Goal: Register for event/course

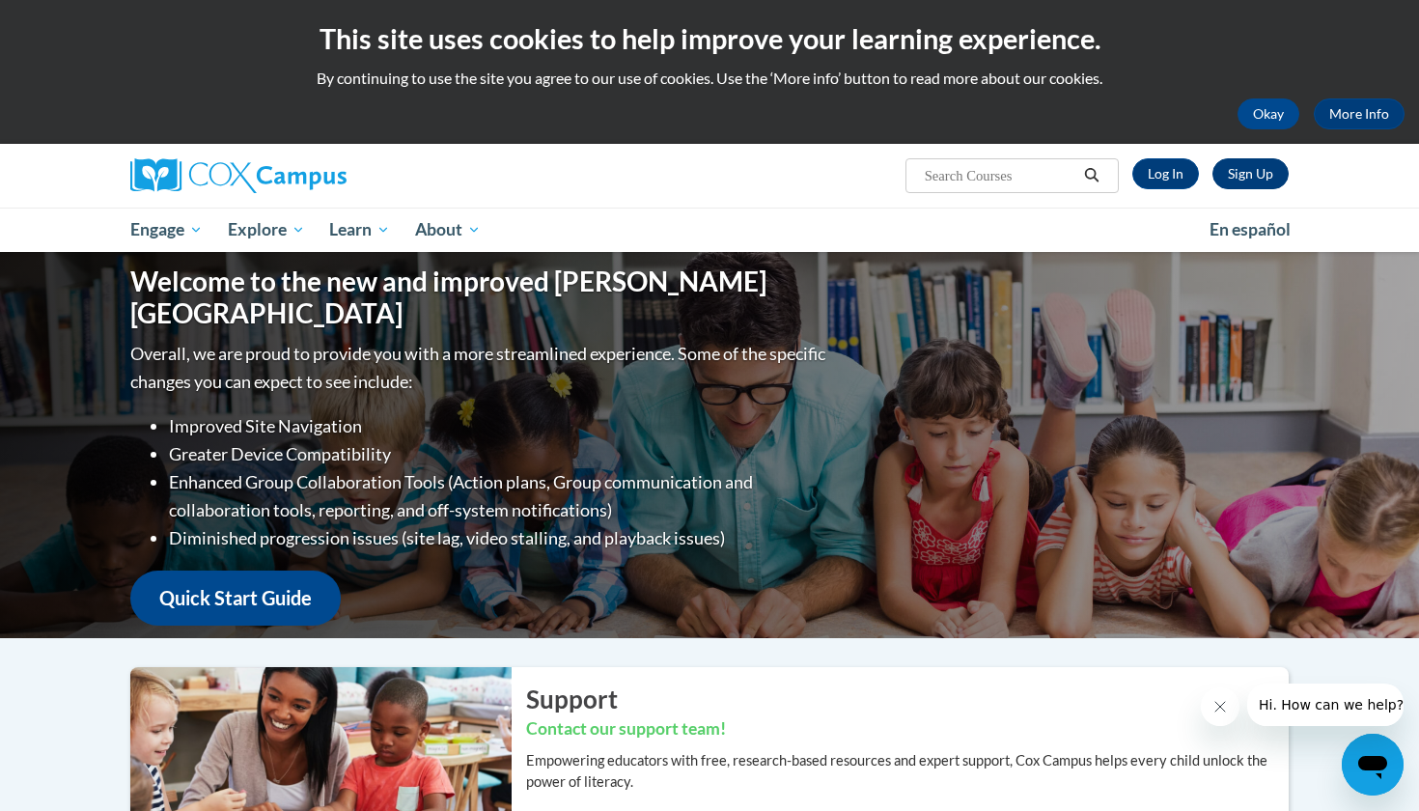
click at [1240, 179] on link "Sign Up" at bounding box center [1250, 173] width 76 height 31
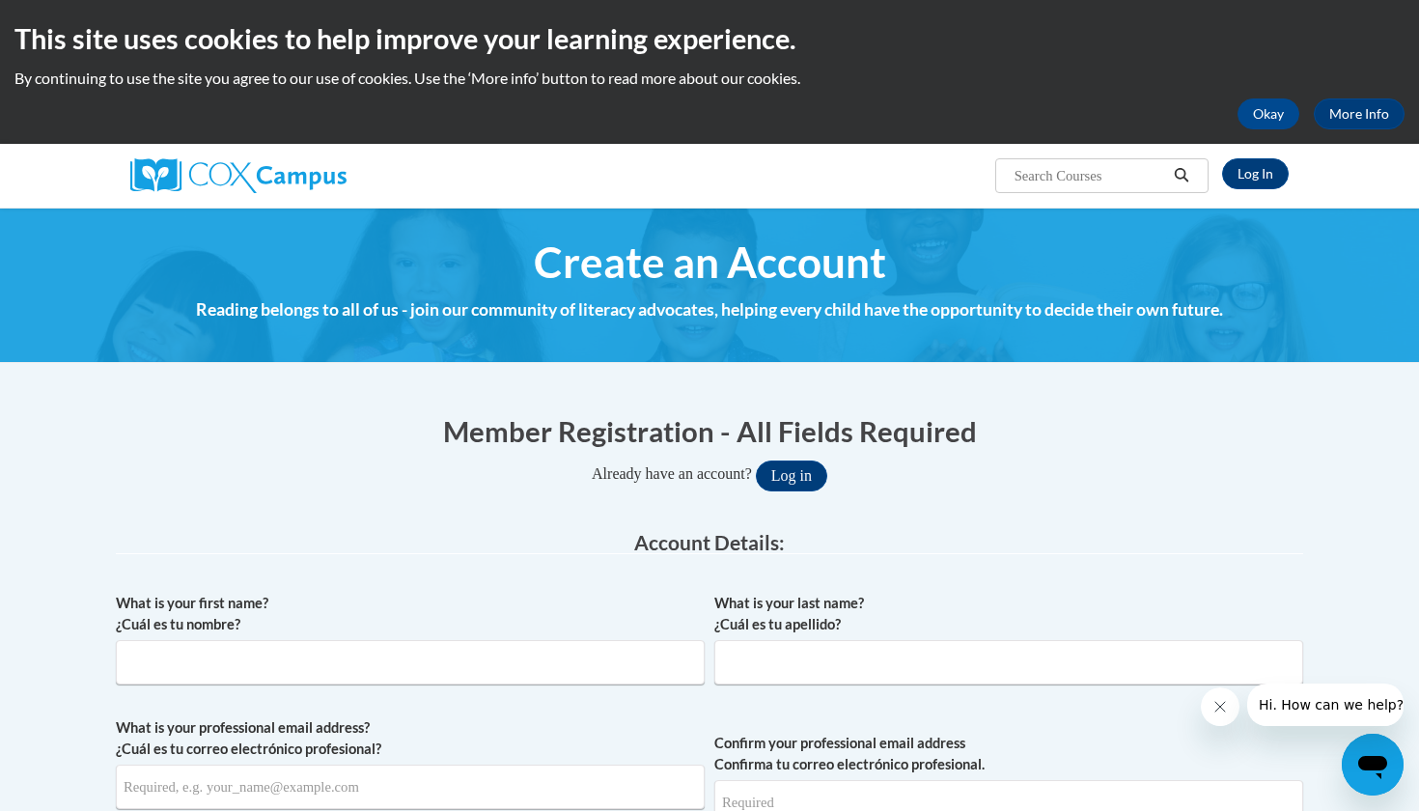
click at [1087, 181] on input "Search..." at bounding box center [1090, 175] width 154 height 23
type input "M"
click at [1267, 177] on link "Log In" at bounding box center [1255, 173] width 67 height 31
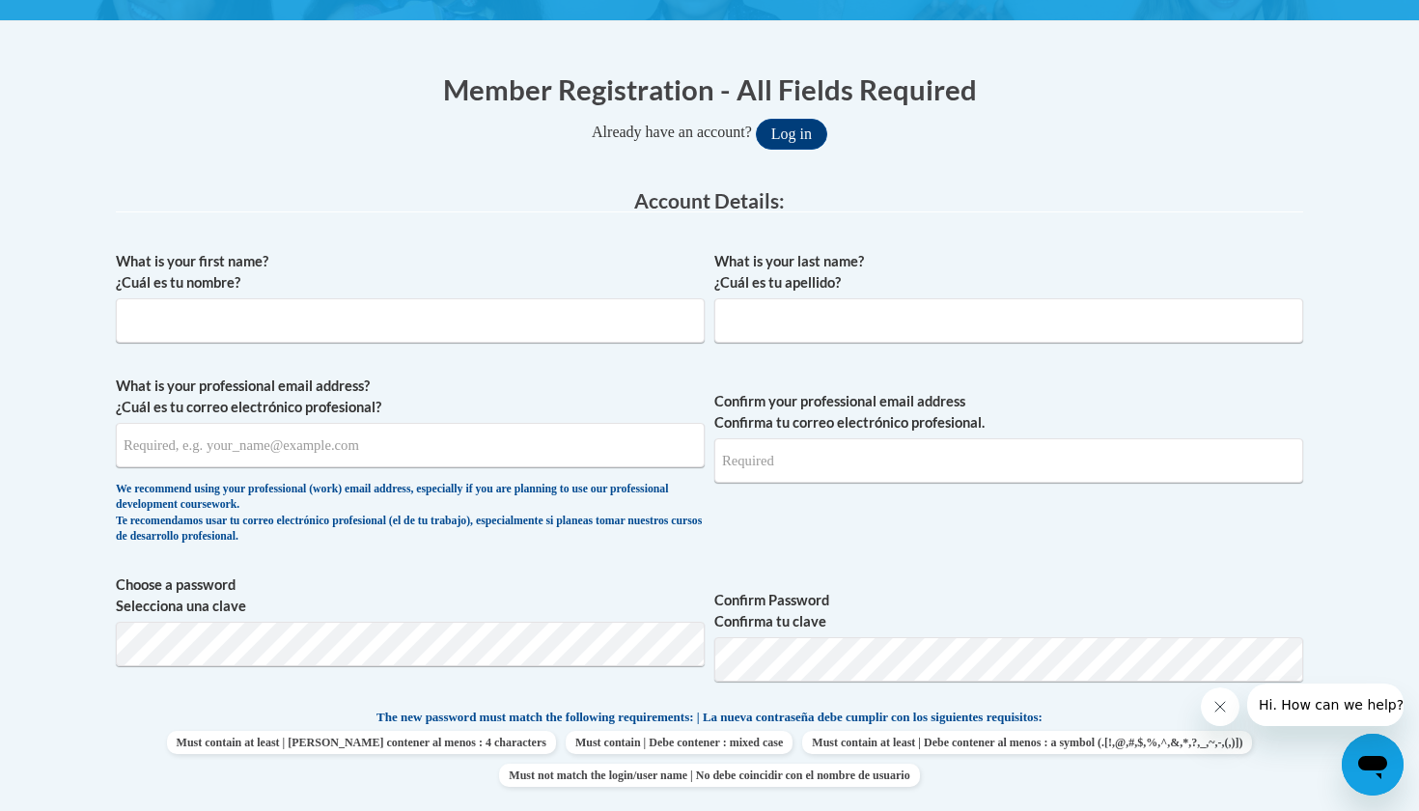
scroll to position [358, 0]
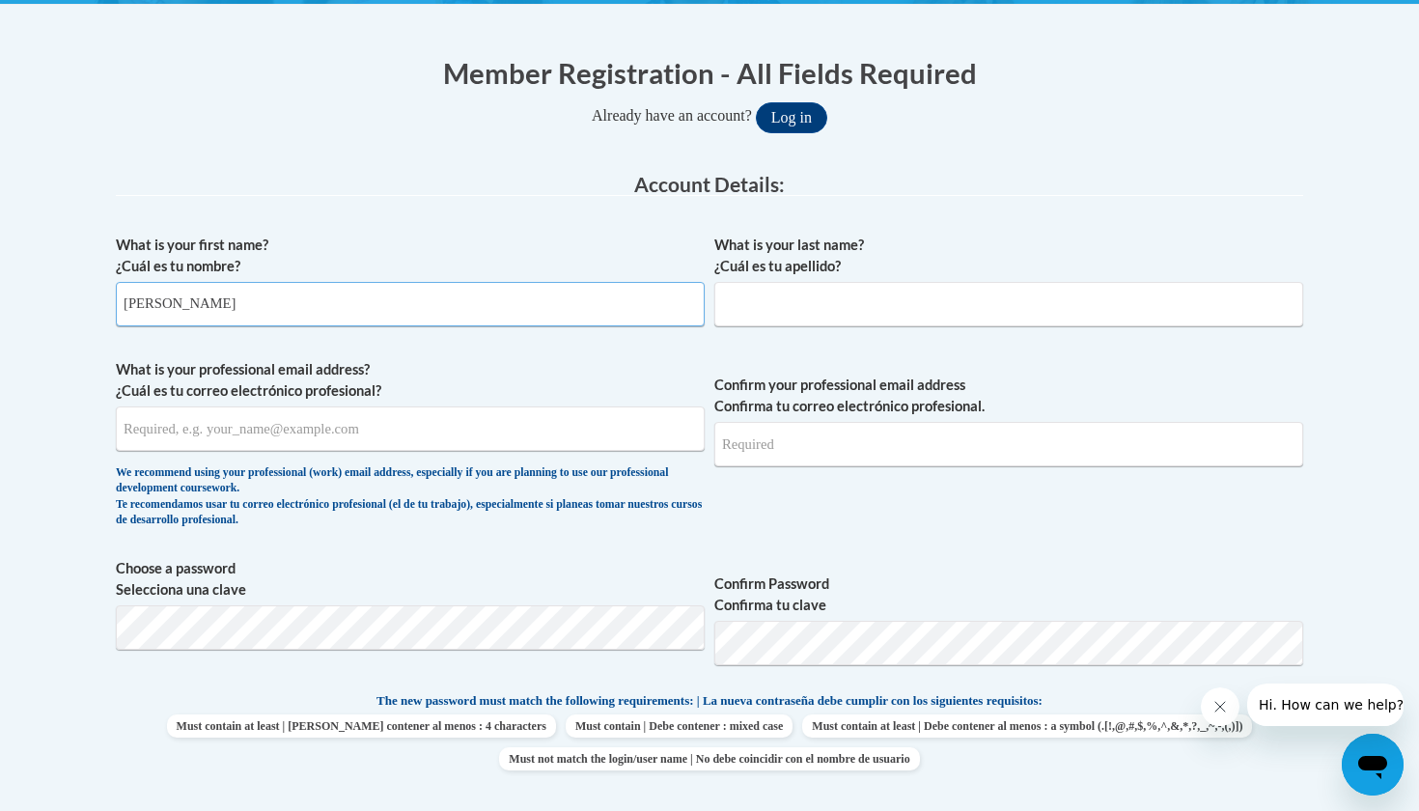
type input "Maria"
type input "Belman"
type input "mariabelman033@gmail.com"
click at [798, 116] on button "Log in" at bounding box center [791, 117] width 71 height 31
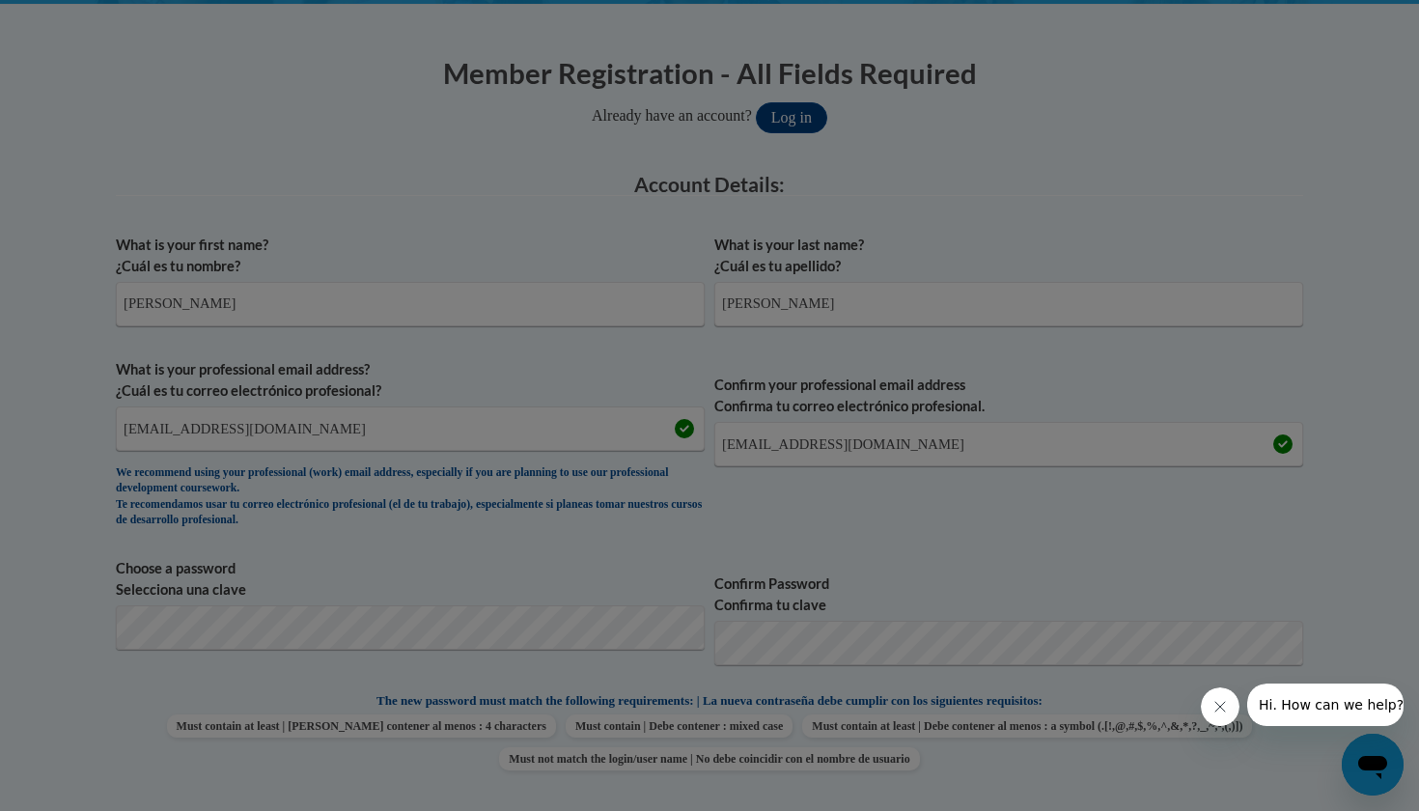
scroll to position [833, 0]
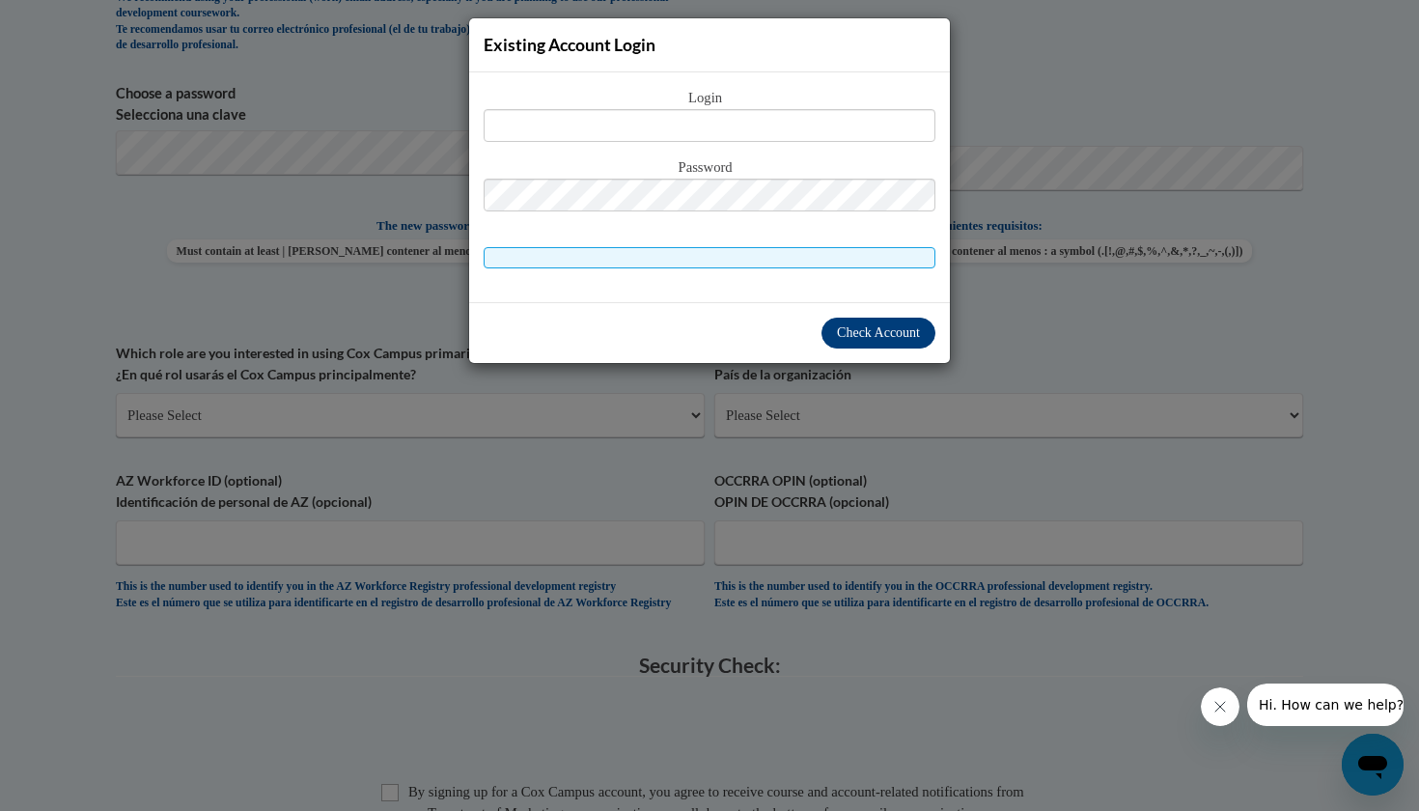
click at [850, 338] on span "Check Account" at bounding box center [878, 332] width 83 height 14
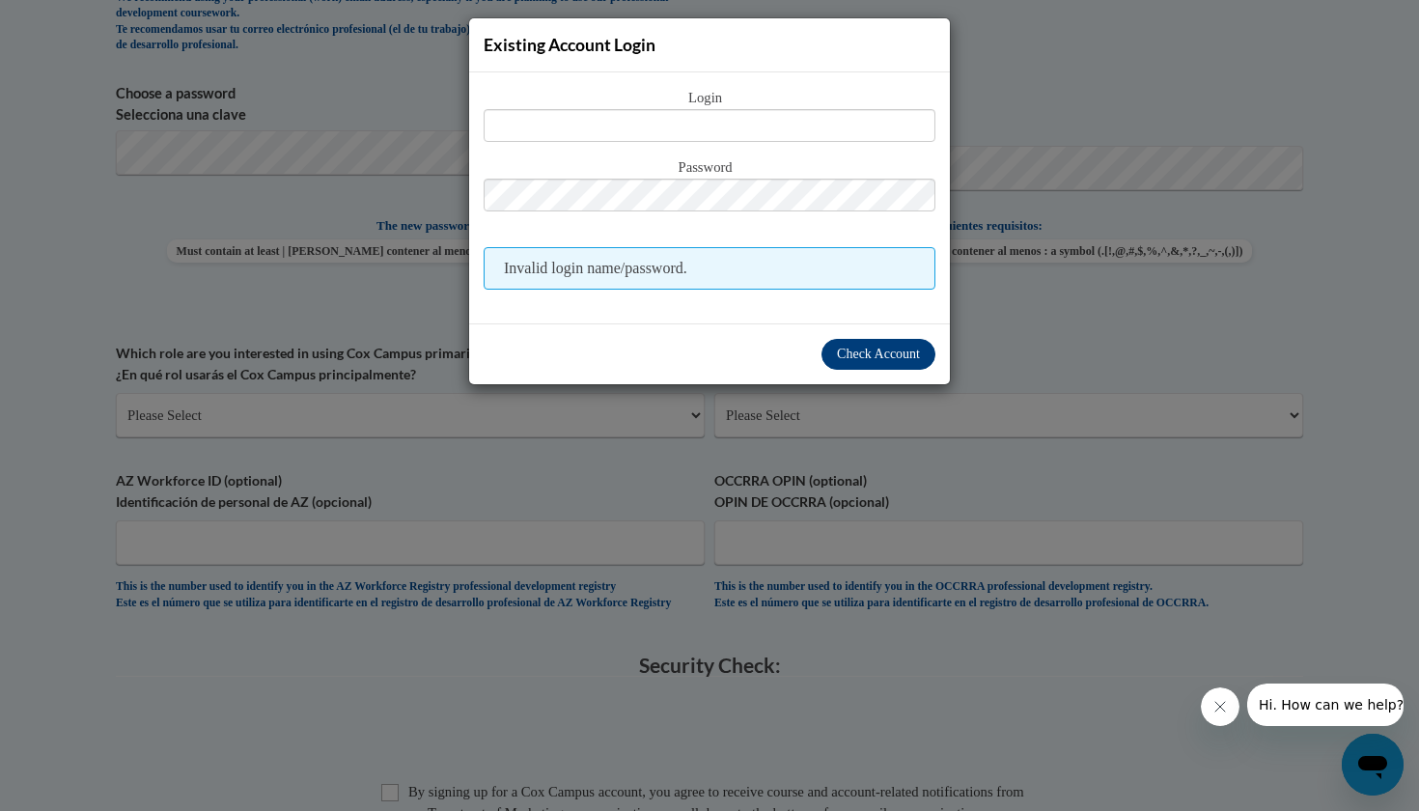
click at [828, 362] on button "Check Account" at bounding box center [878, 354] width 114 height 31
click at [997, 120] on div "Existing Account Login Login Password Invalid login name/password. Check Account" at bounding box center [709, 405] width 1419 height 811
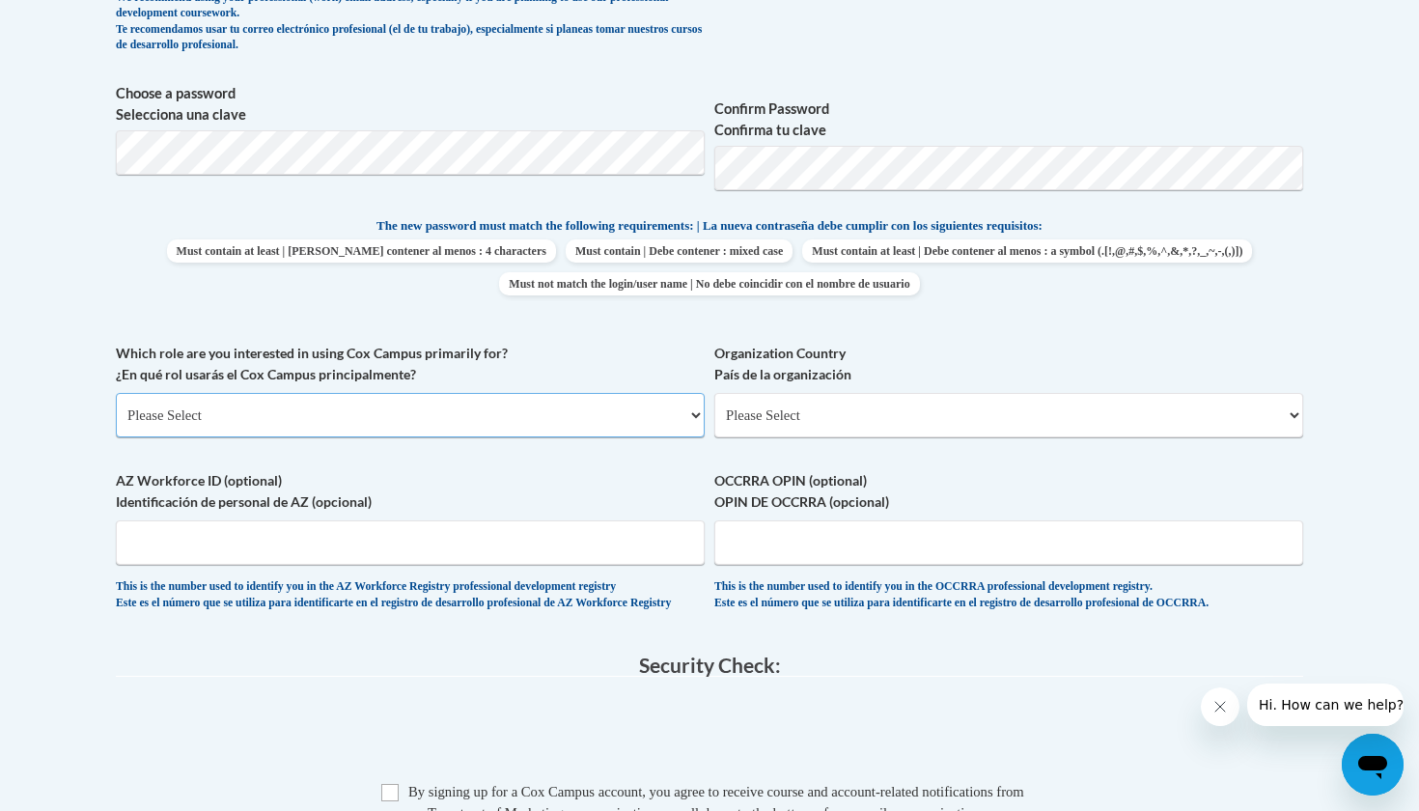
select select "5a18ea06-2b54-4451-96f2-d152daf9eac5"
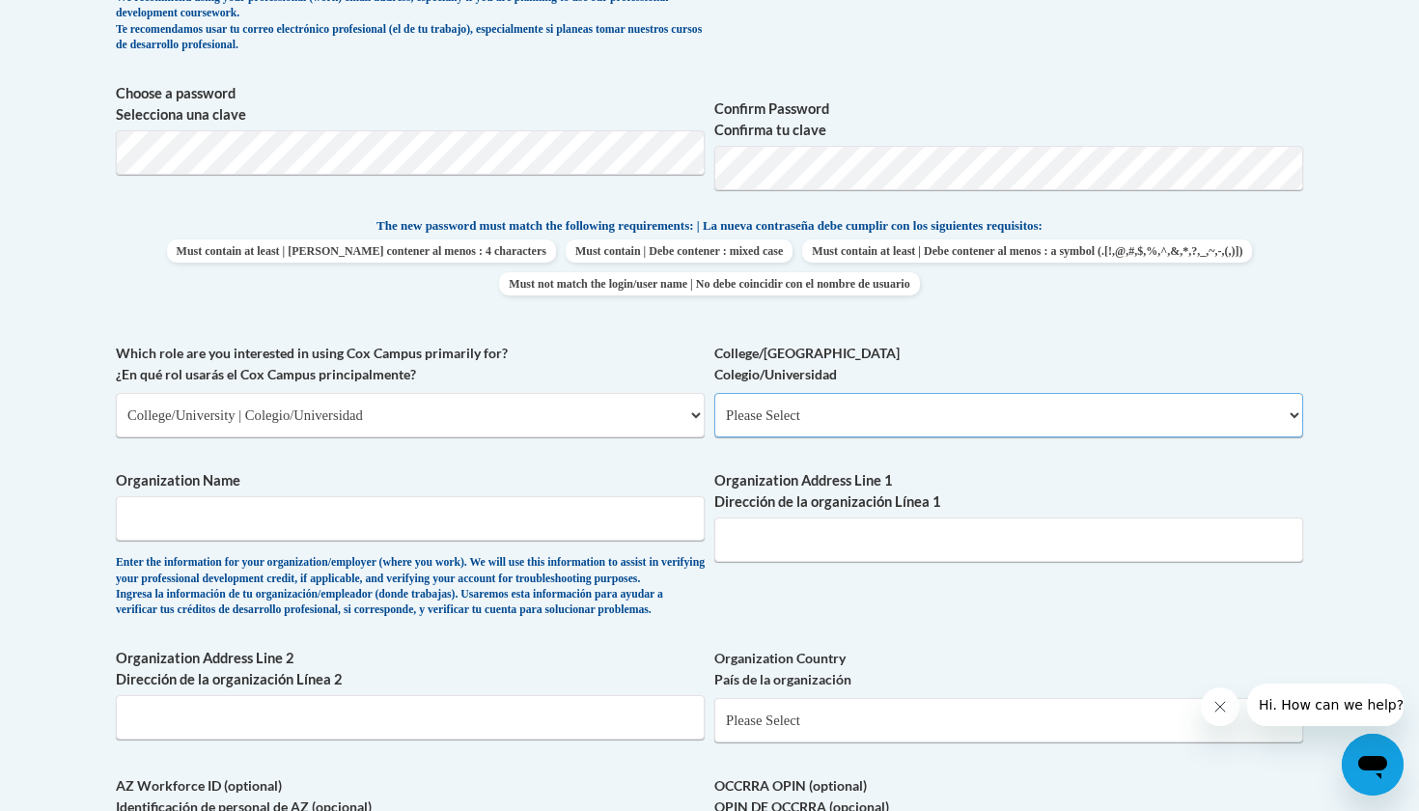
select select "99b32b07-cffc-426c-8bf6-0cd77760d84b"
type input "University of West Georgia"
click at [800, 602] on div "What is your first name? ¿Cuál es tu nombre? Maria What is your last name? ¿Cuá…" at bounding box center [709, 342] width 1187 height 1185
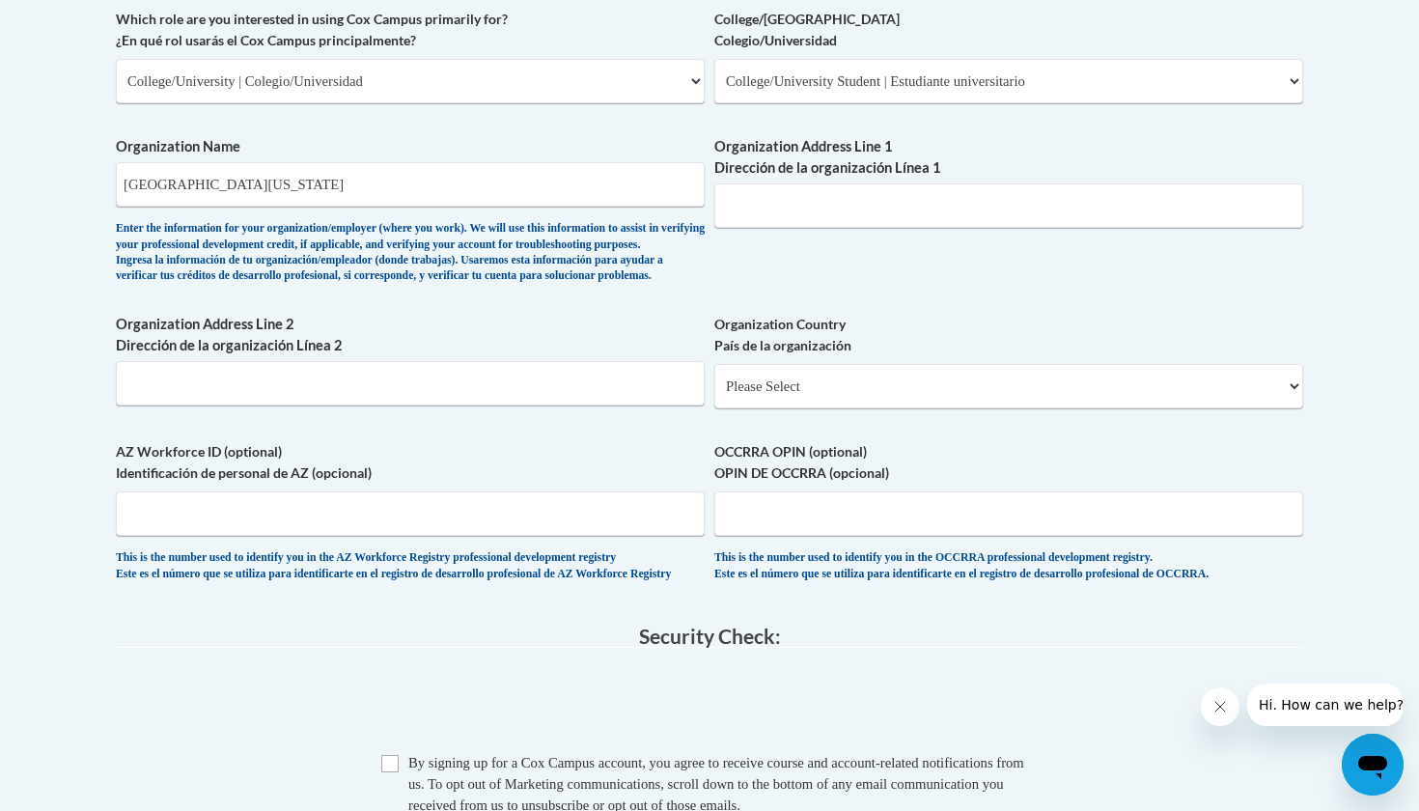
scroll to position [1182, 0]
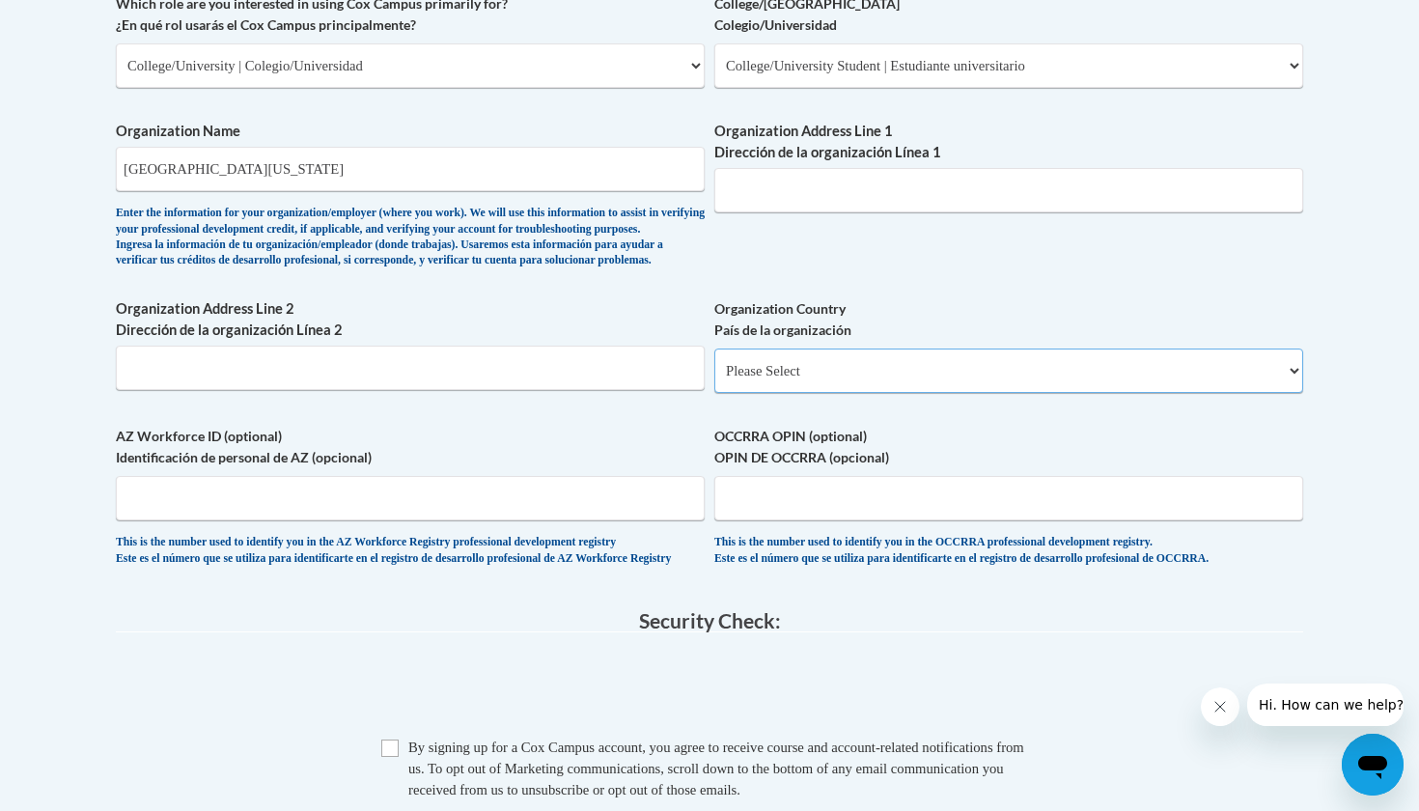
select select "ad49bcad-a171-4b2e-b99c-48b446064914"
select select
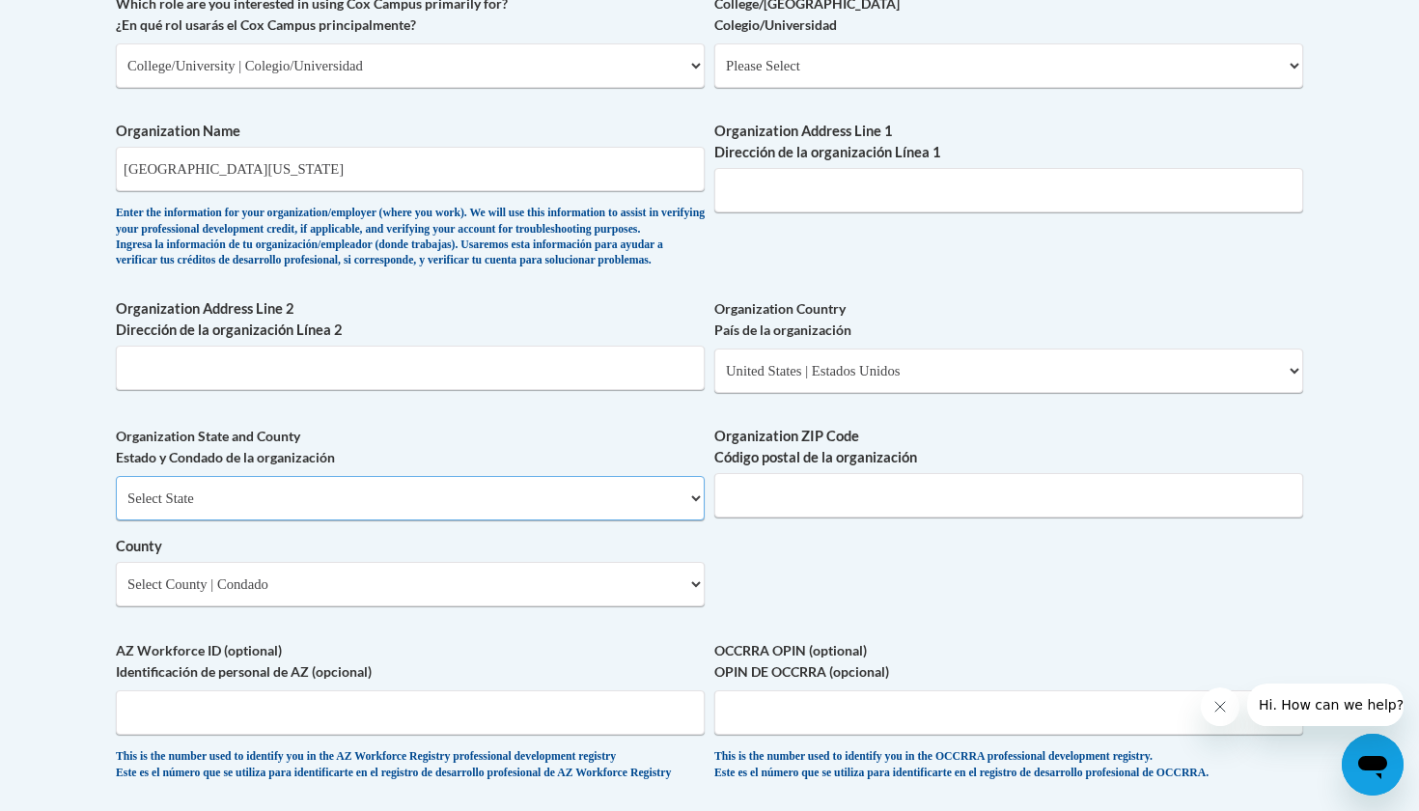
select select "Georgia"
paste input "1601 Maple St, Carrollton, GA 30118"
drag, startPoint x: 904, startPoint y: 512, endPoint x: 722, endPoint y: 511, distance: 182.4
click at [722, 511] on input "1601 Maple St, Carrollton, GA 30118" at bounding box center [1008, 495] width 589 height 44
type input "1601 Maple St, Carrollton, GA 30118"
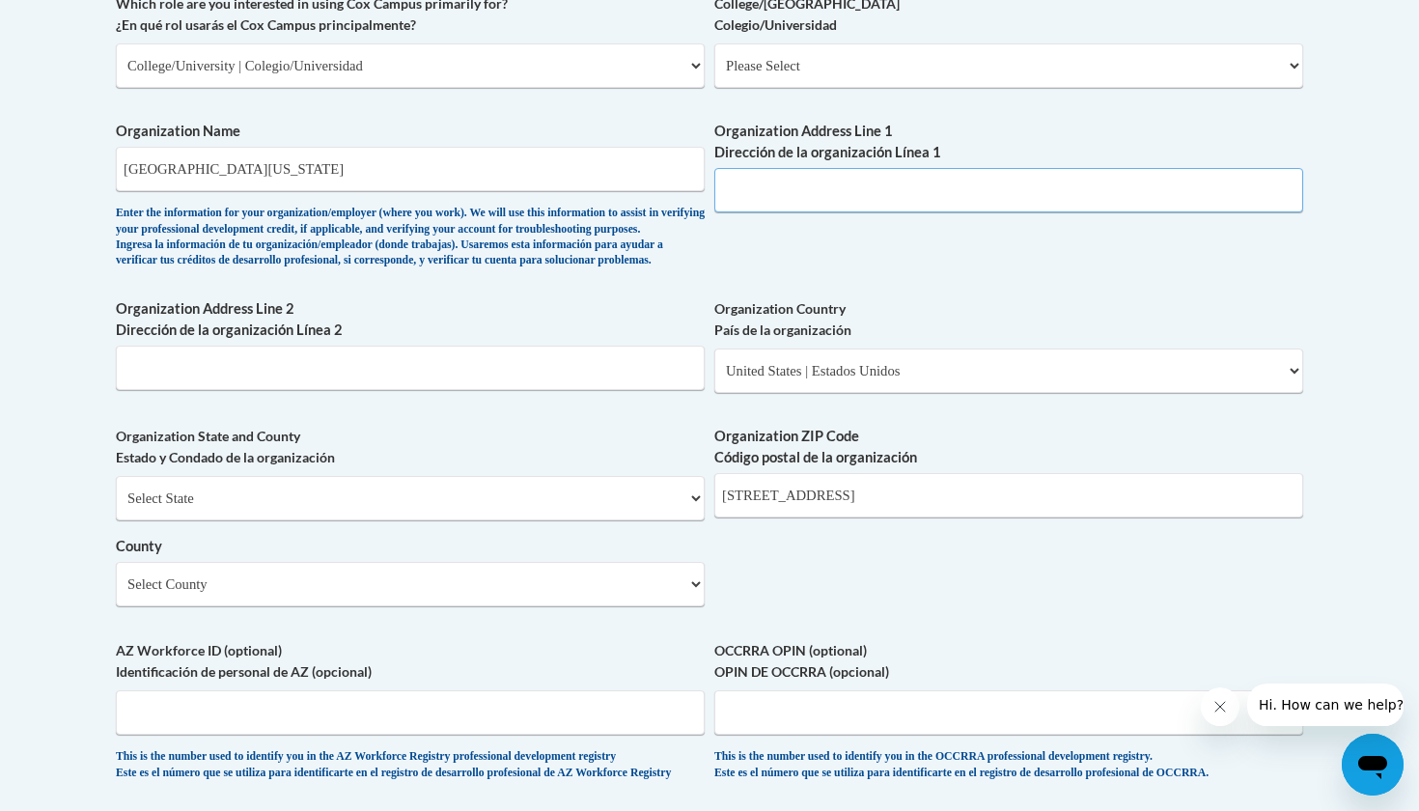
click at [835, 190] on input "Organization Address Line 1 Dirección de la organización Línea 1" at bounding box center [1008, 190] width 589 height 44
paste input "1601 Maple St, Carrollton, GA"
type input "1601 Maple St, Carrollton"
select select "Carroll"
click at [627, 657] on label "AZ Workforce ID (optional) Identificación de personal de AZ (opcional)" at bounding box center [410, 661] width 589 height 42
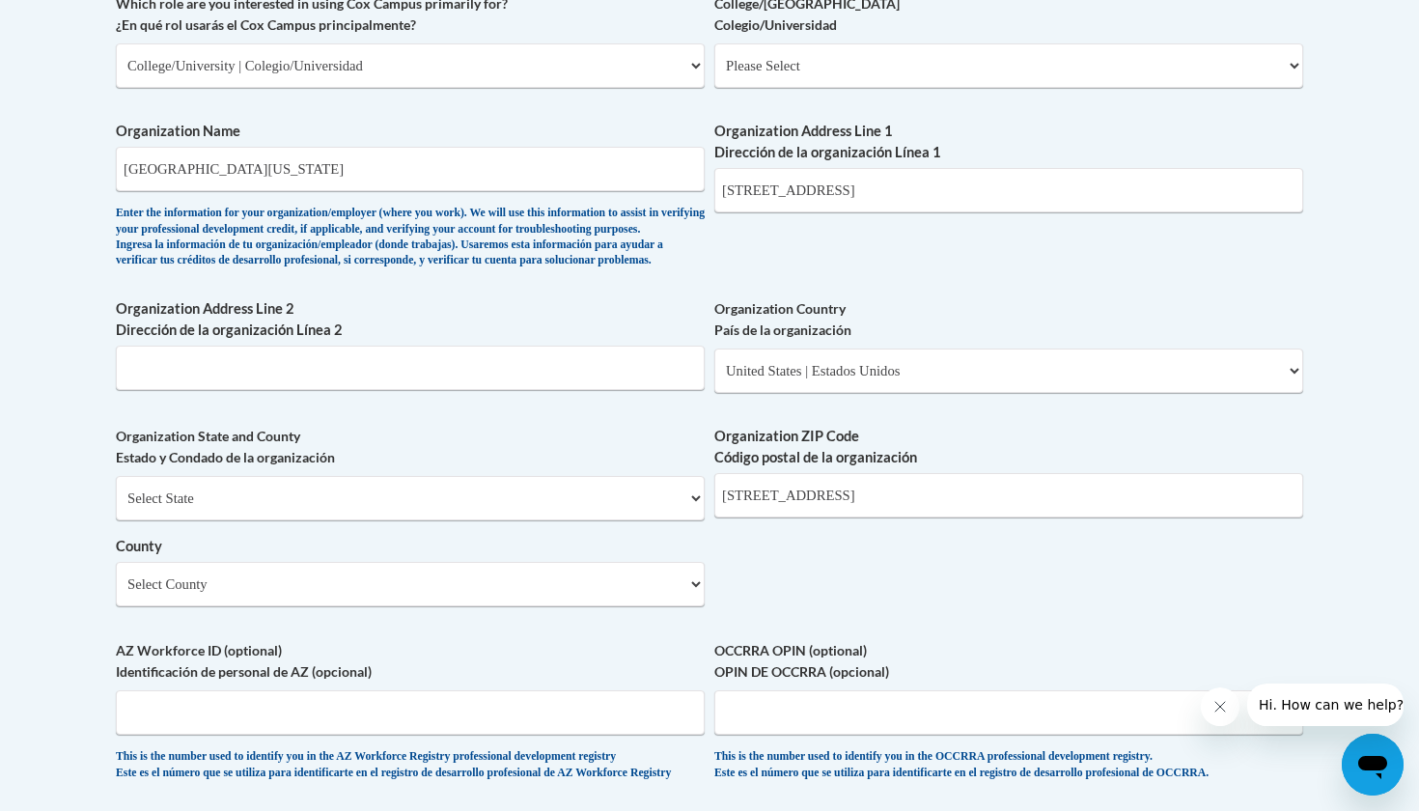
click at [627, 690] on input "AZ Workforce ID (optional) Identificación de personal de AZ (opcional)" at bounding box center [410, 712] width 589 height 44
click at [954, 610] on div "What is your first name? ¿Cuál es tu nombre? Maria What is your last name? ¿Cuá…" at bounding box center [709, 101] width 1187 height 1400
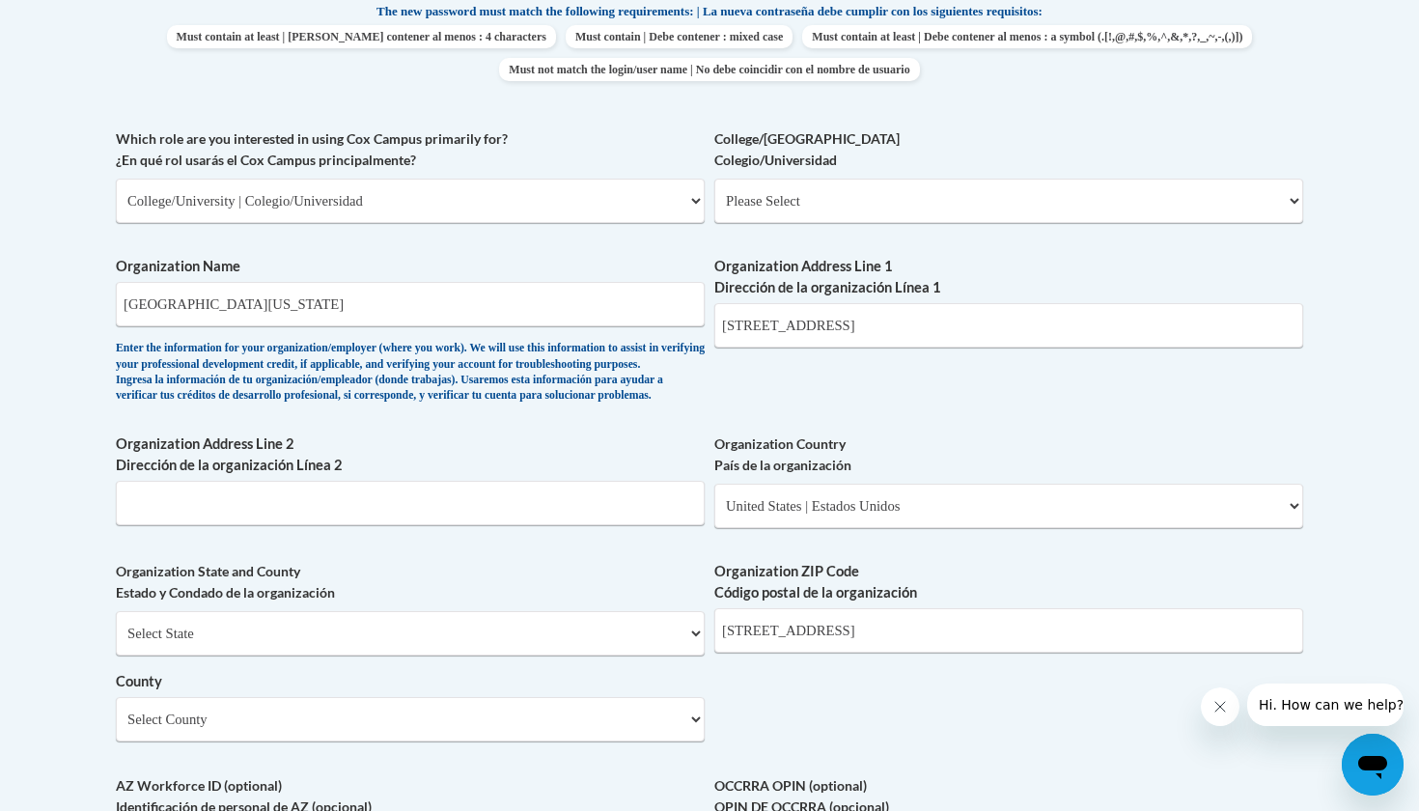
scroll to position [1032, 0]
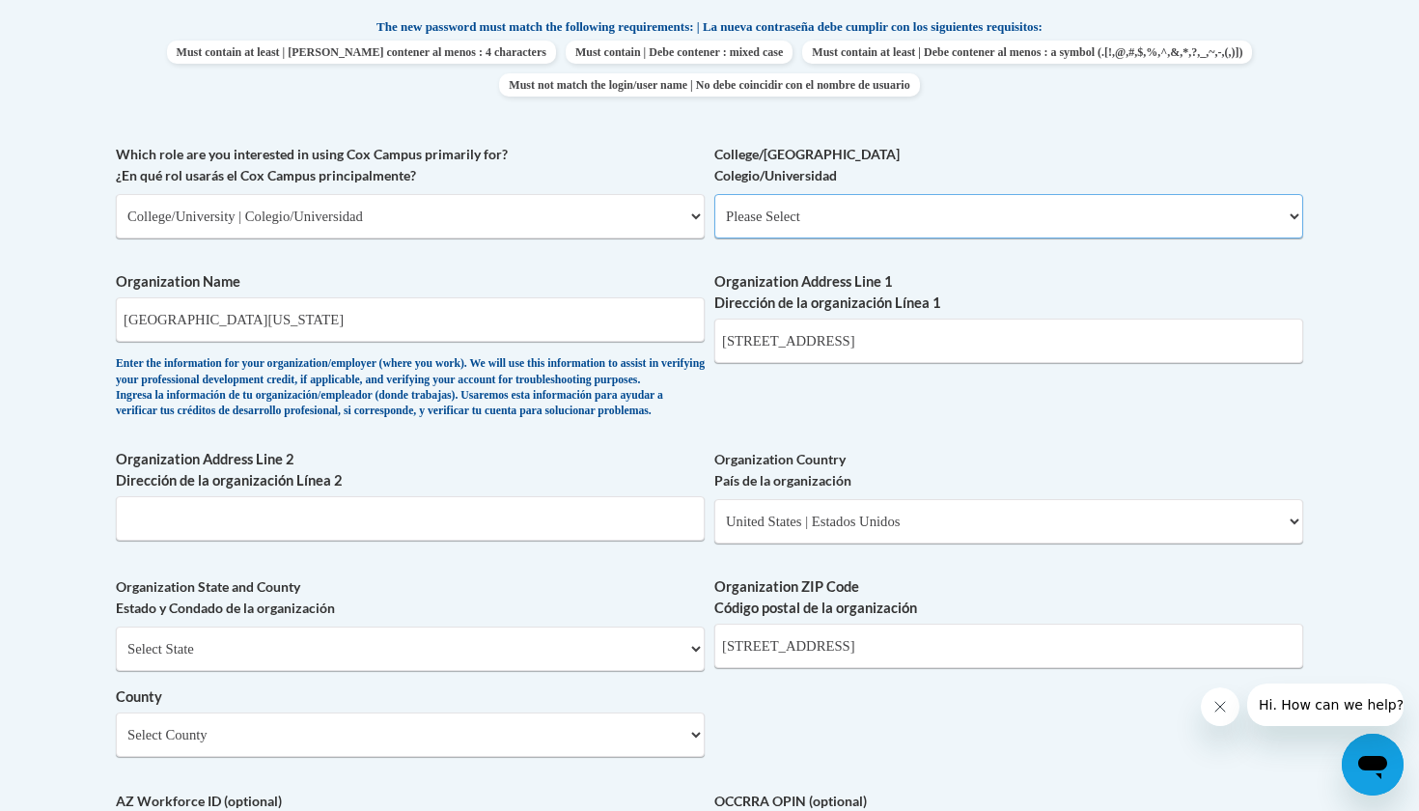
select select "99b32b07-cffc-426c-8bf6-0cd77760d84b"
select select "null"
drag, startPoint x: 1293, startPoint y: 209, endPoint x: 1322, endPoint y: 113, distance: 99.9
click at [1322, 113] on body "This site uses cookies to help improve your learning experience. By continuing …" at bounding box center [709, 406] width 1419 height 2876
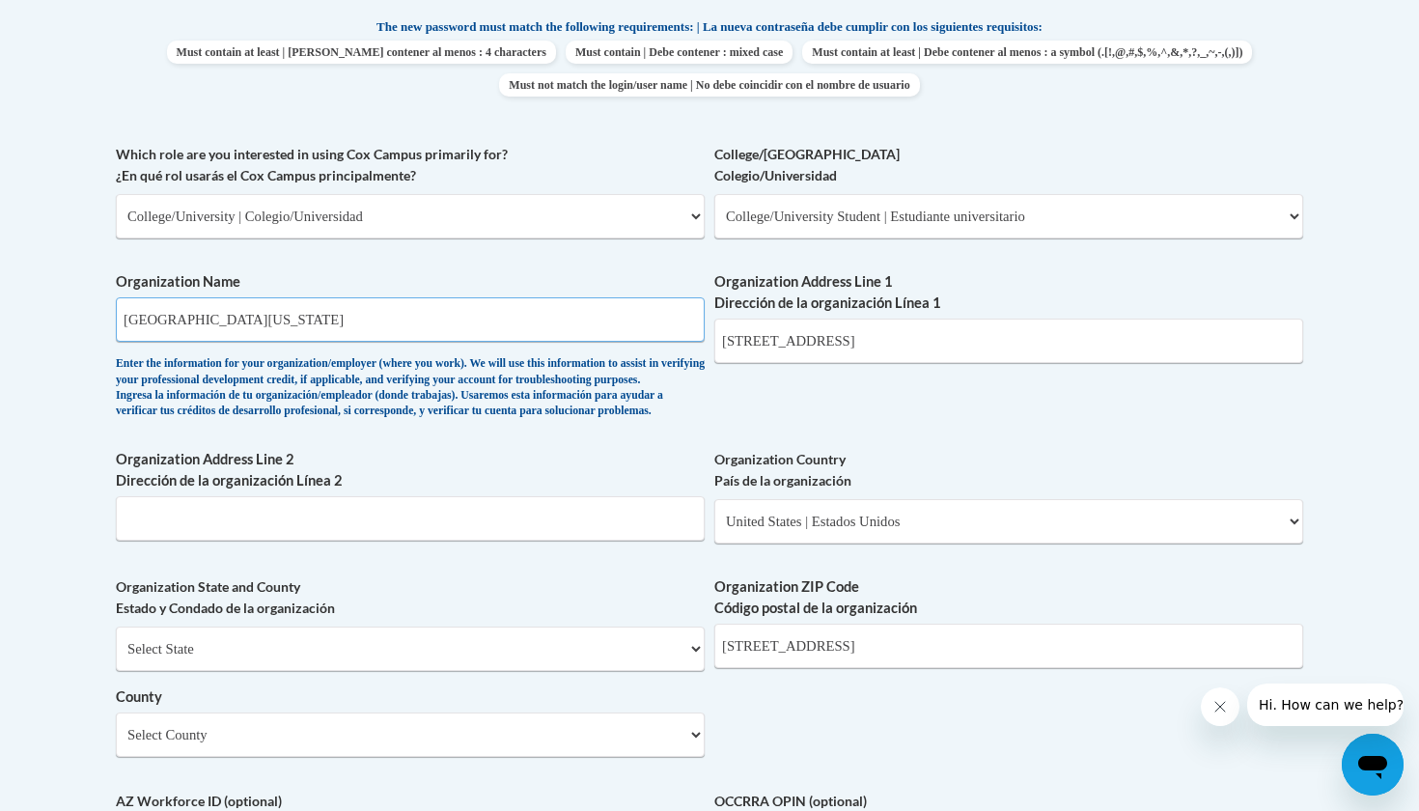
click at [331, 305] on input "University of West Georgia" at bounding box center [410, 319] width 589 height 44
click at [1215, 133] on div "What is your first name? ¿Cuál es tu nombre? Maria What is your last name? ¿Cuá…" at bounding box center [709, 251] width 1187 height 1400
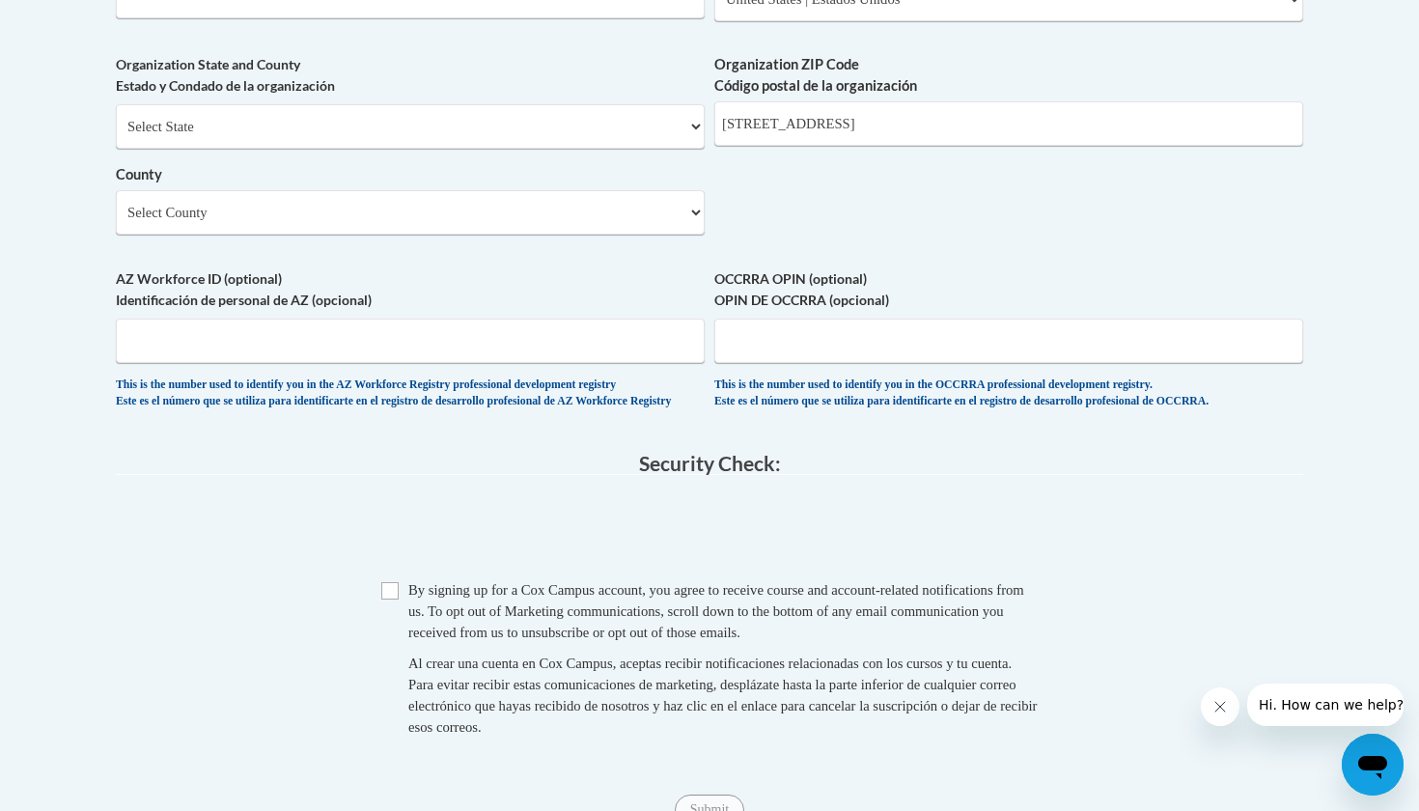
scroll to position [1498, 0]
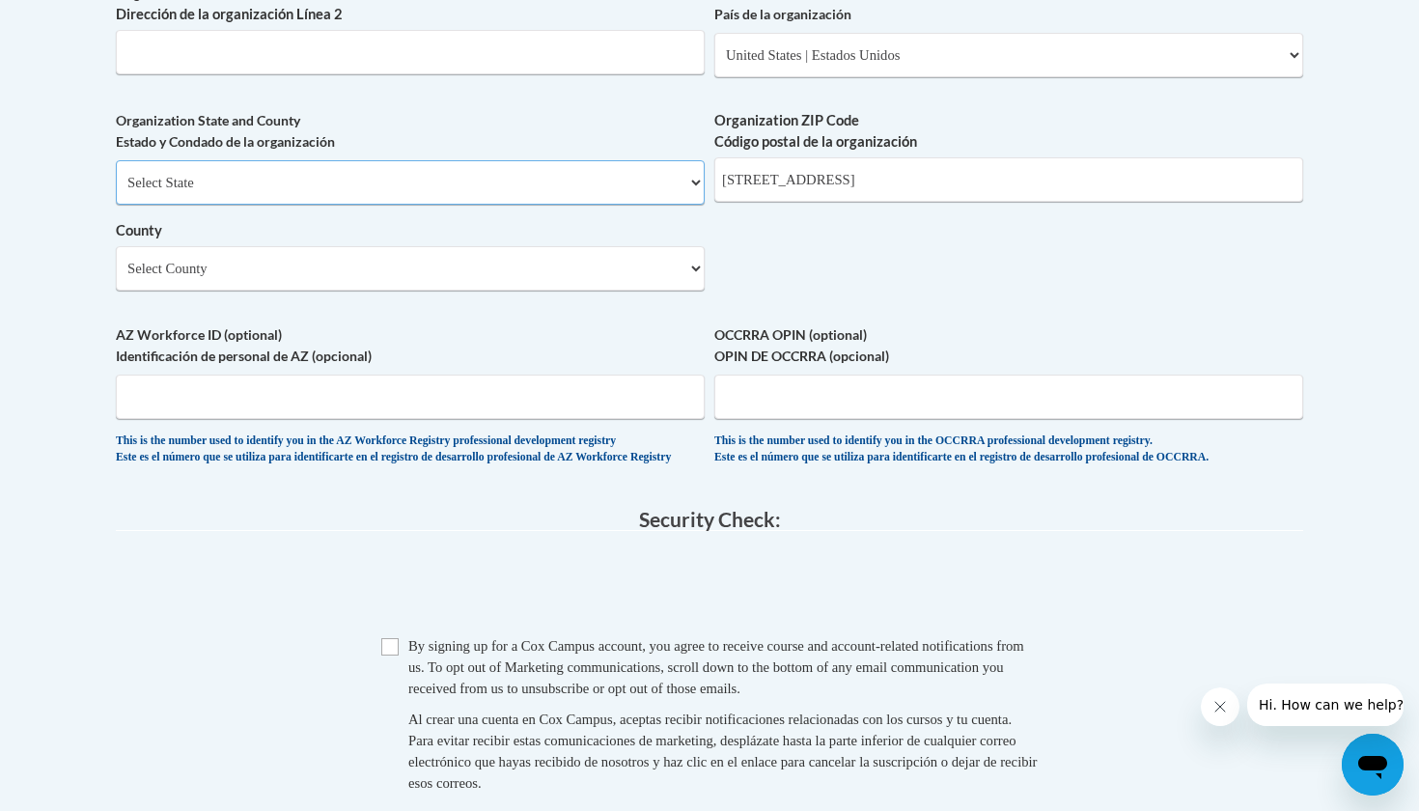
select select "Georgia"
select select "Carroll"
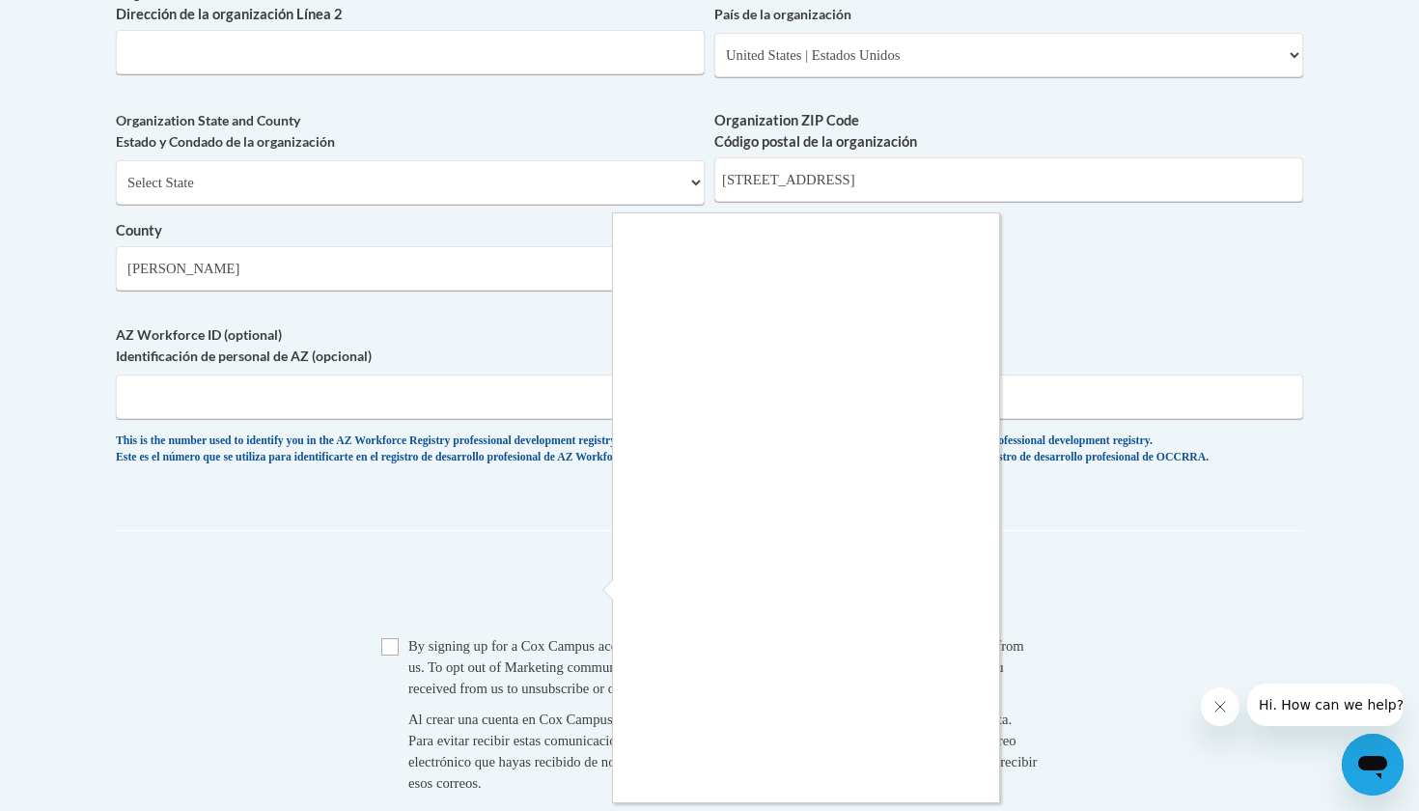
click at [1068, 572] on div at bounding box center [709, 405] width 1419 height 811
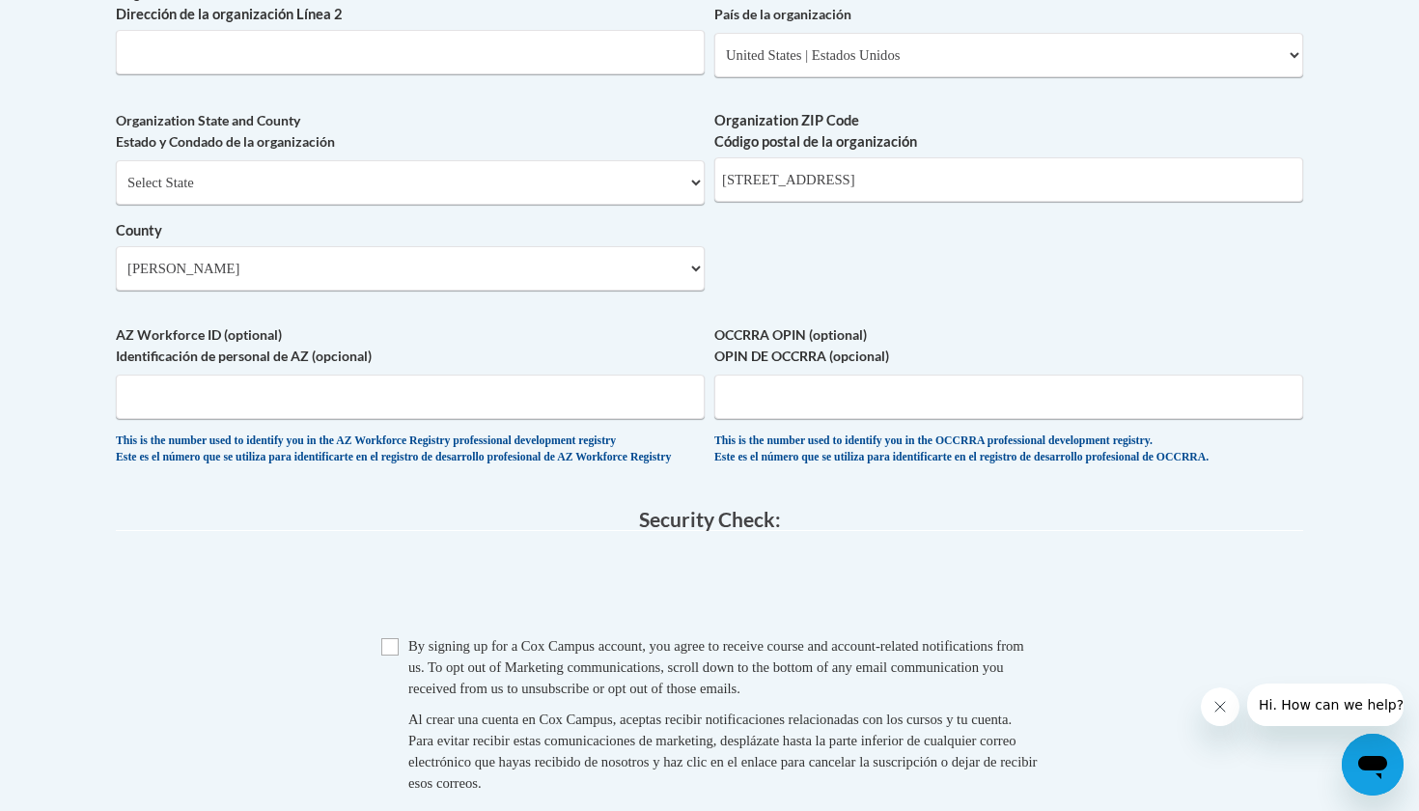
click at [393, 653] on input "Checkbox" at bounding box center [389, 646] width 17 height 17
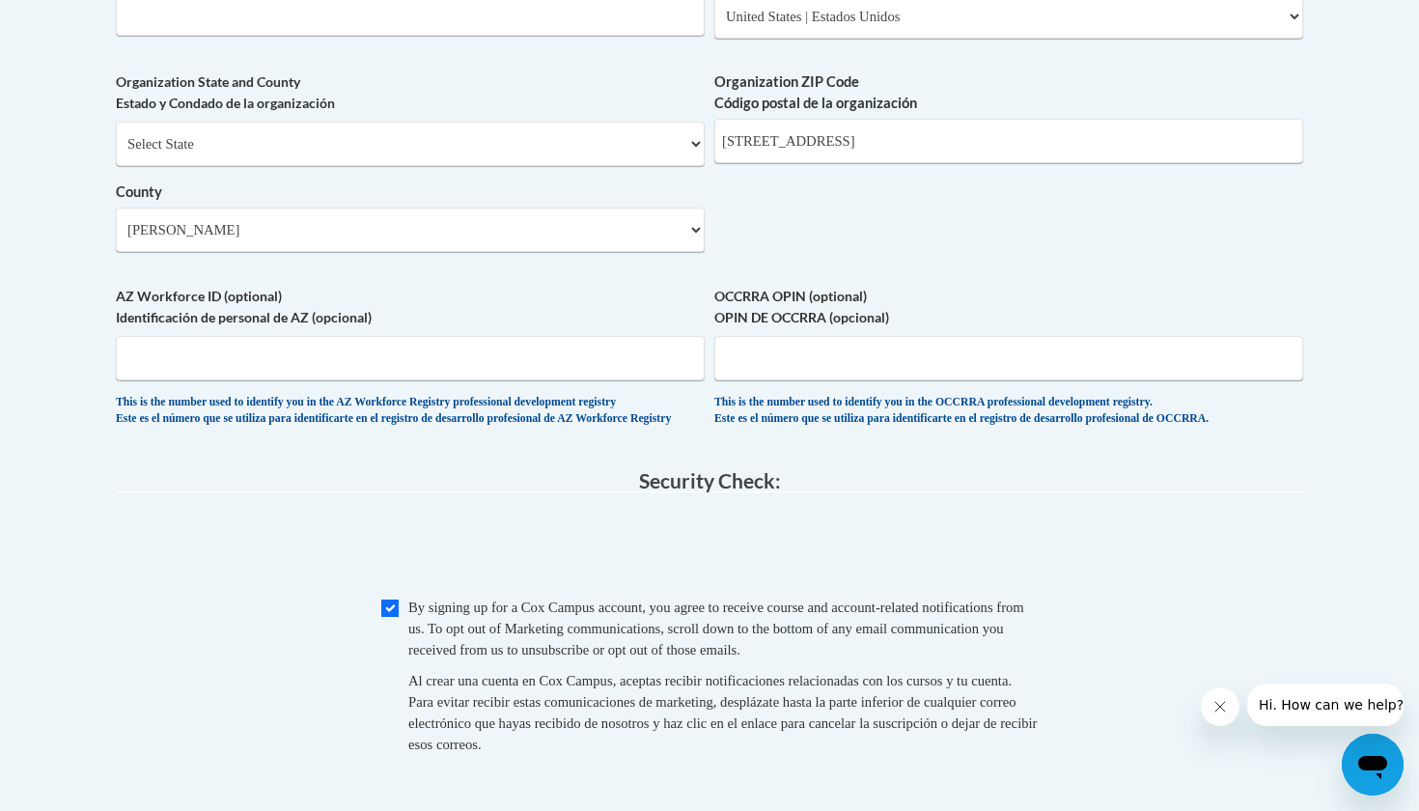
click at [379, 611] on div "Checkbox By signing up for a Cox Campus account, you agree to receive course an…" at bounding box center [709, 686] width 1187 height 178
click at [398, 615] on input "Checkbox" at bounding box center [389, 607] width 17 height 17
checkbox input "false"
click at [879, 700] on span "Al crear una cuenta en Cox Campus, aceptas recibir notificaciones relacionadas …" at bounding box center [722, 712] width 628 height 79
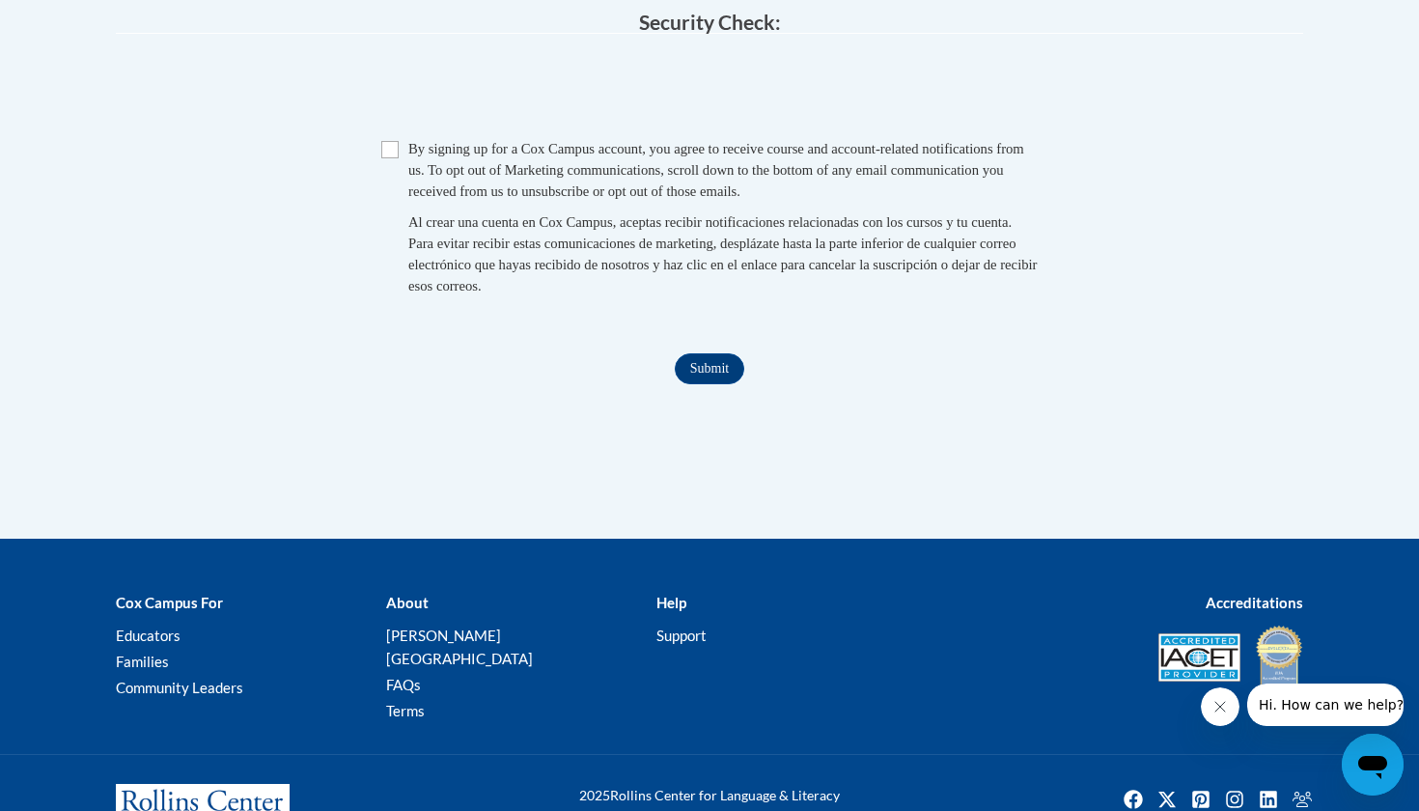
scroll to position [2006, 0]
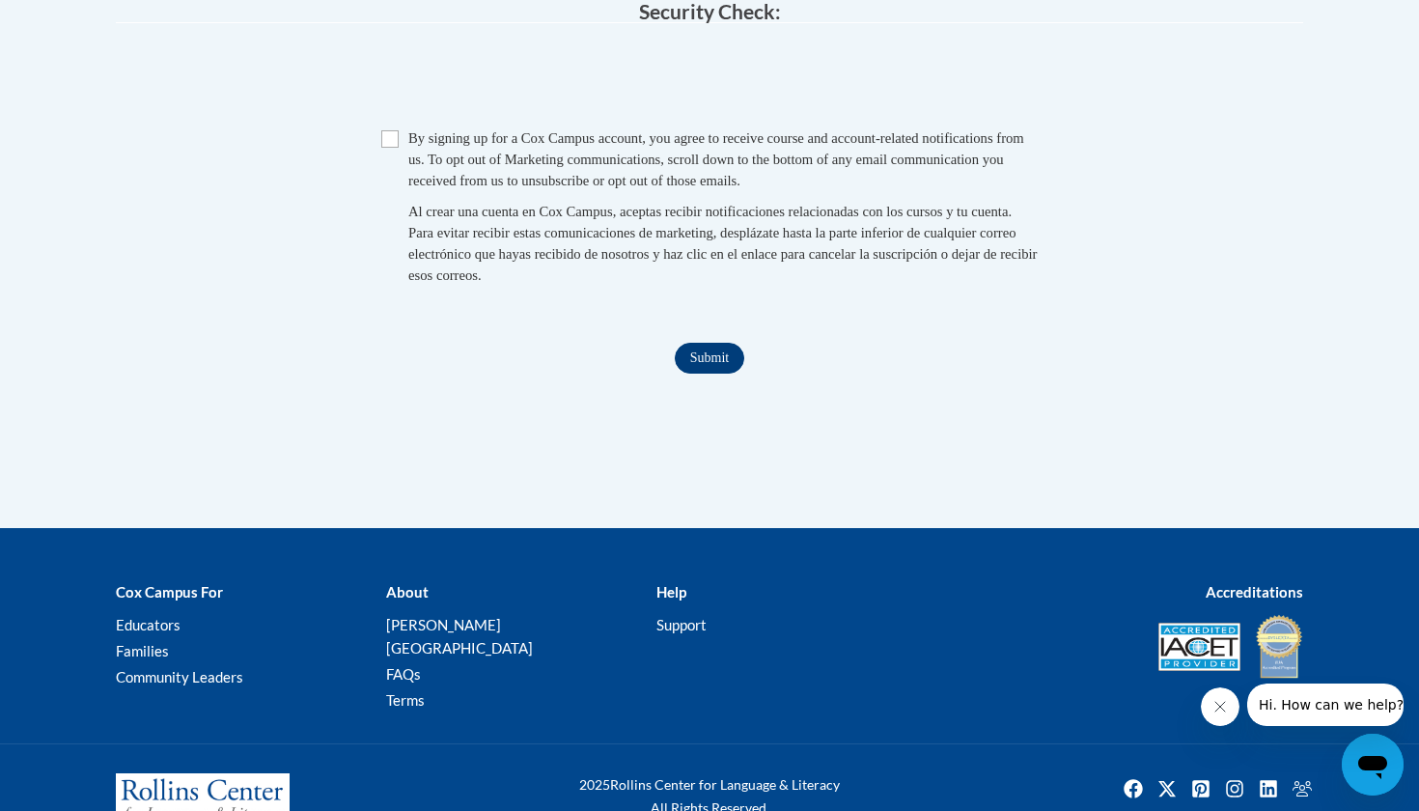
click at [692, 364] on input "Submit" at bounding box center [710, 358] width 70 height 31
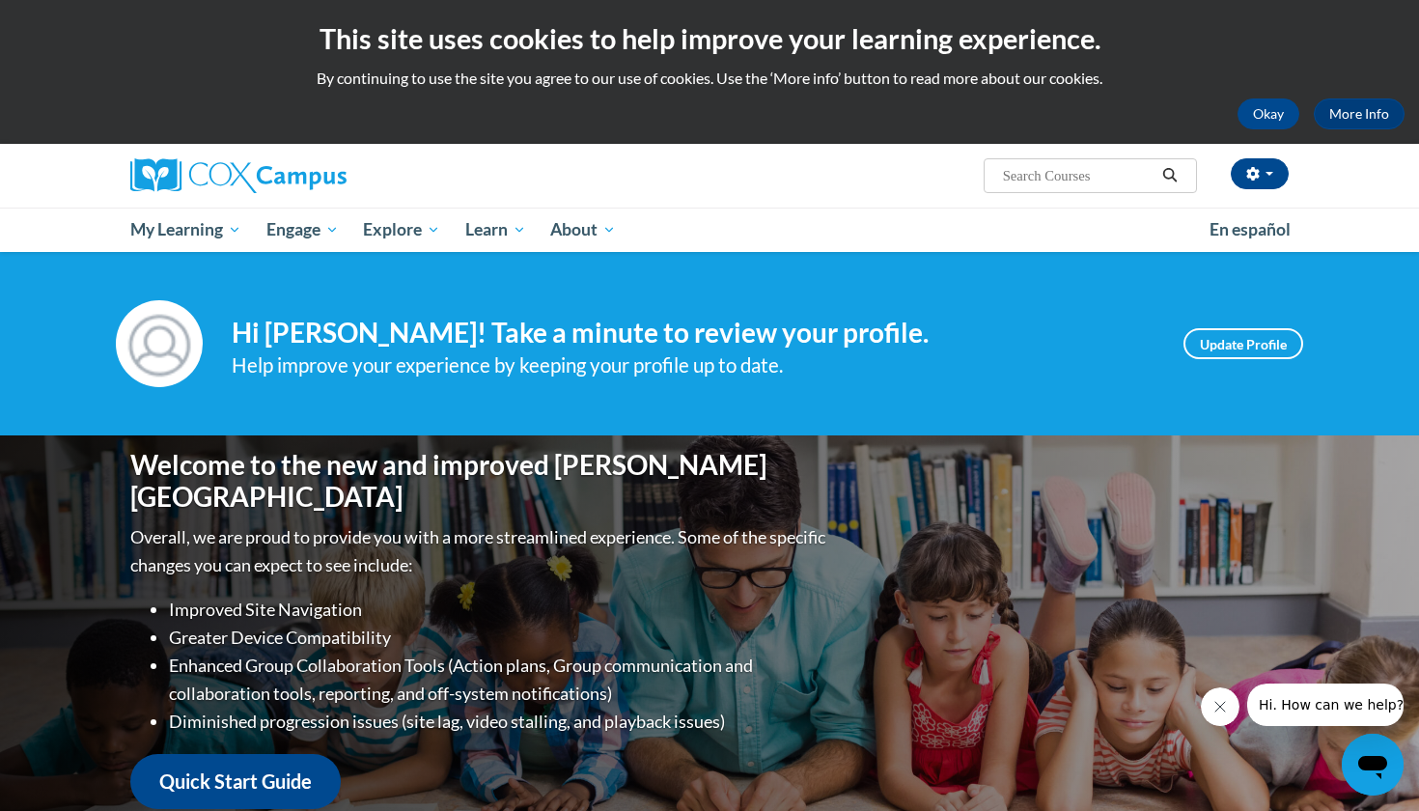
click at [872, 358] on div "Help improve your experience by keeping your profile up to date." at bounding box center [693, 365] width 923 height 32
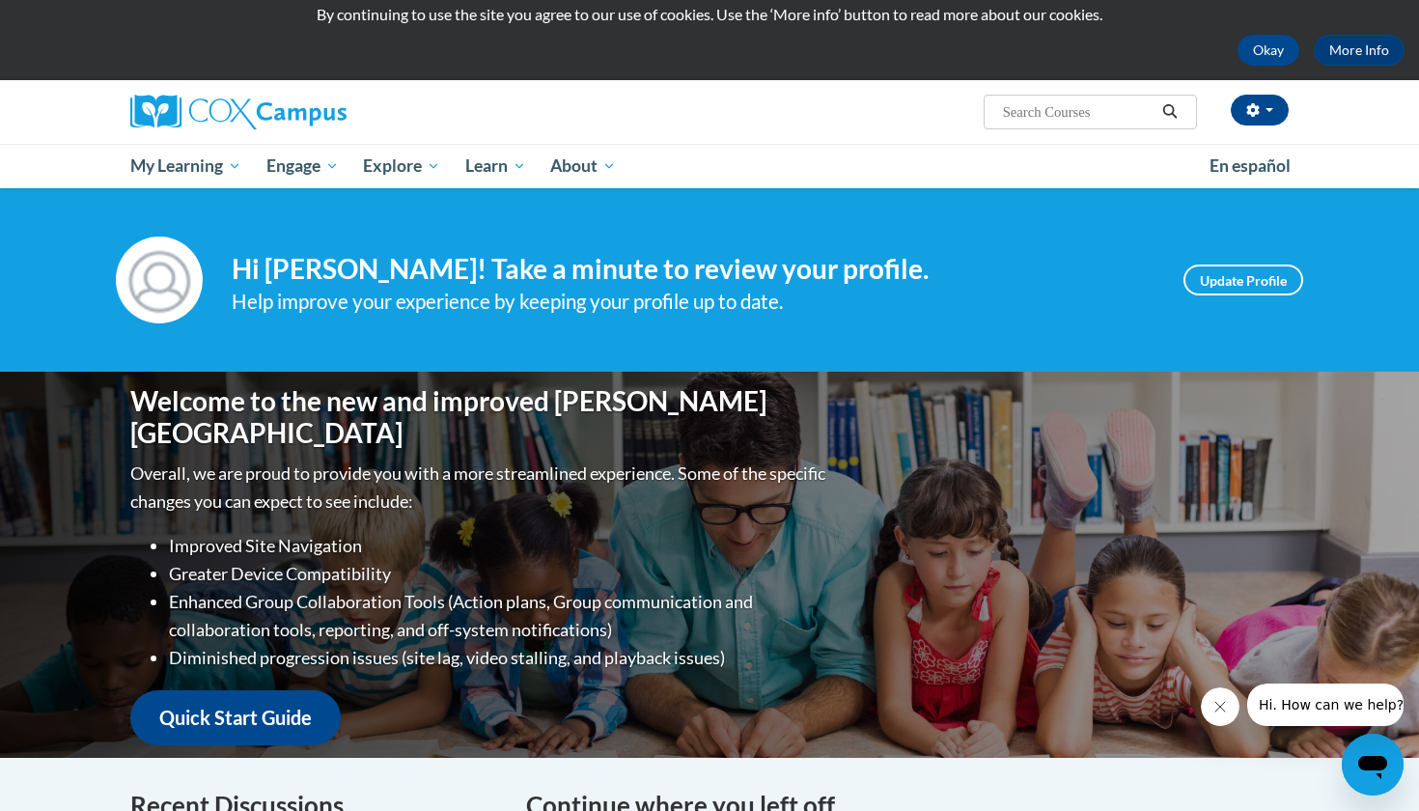
scroll to position [53, 0]
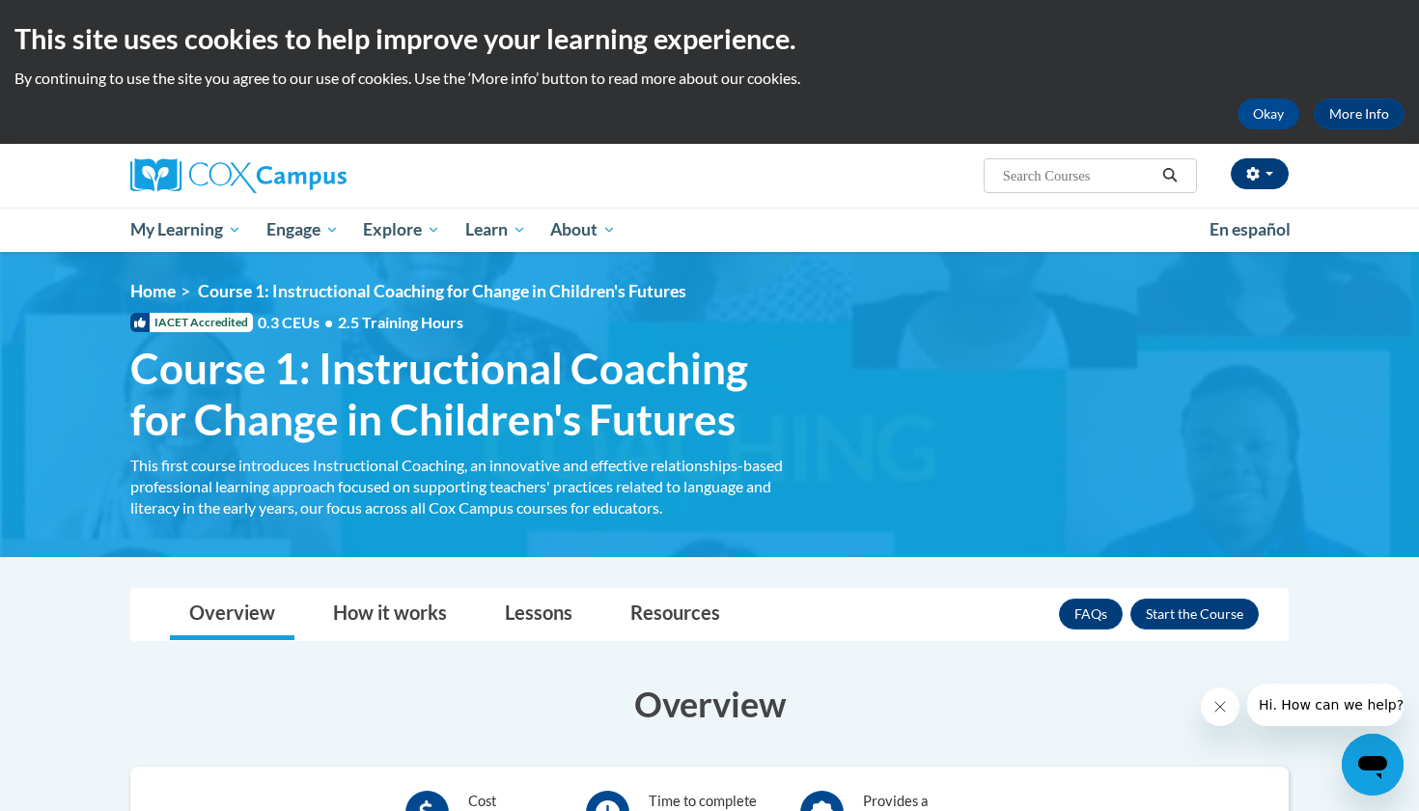
click at [1253, 172] on icon "button" at bounding box center [1253, 174] width 14 height 14
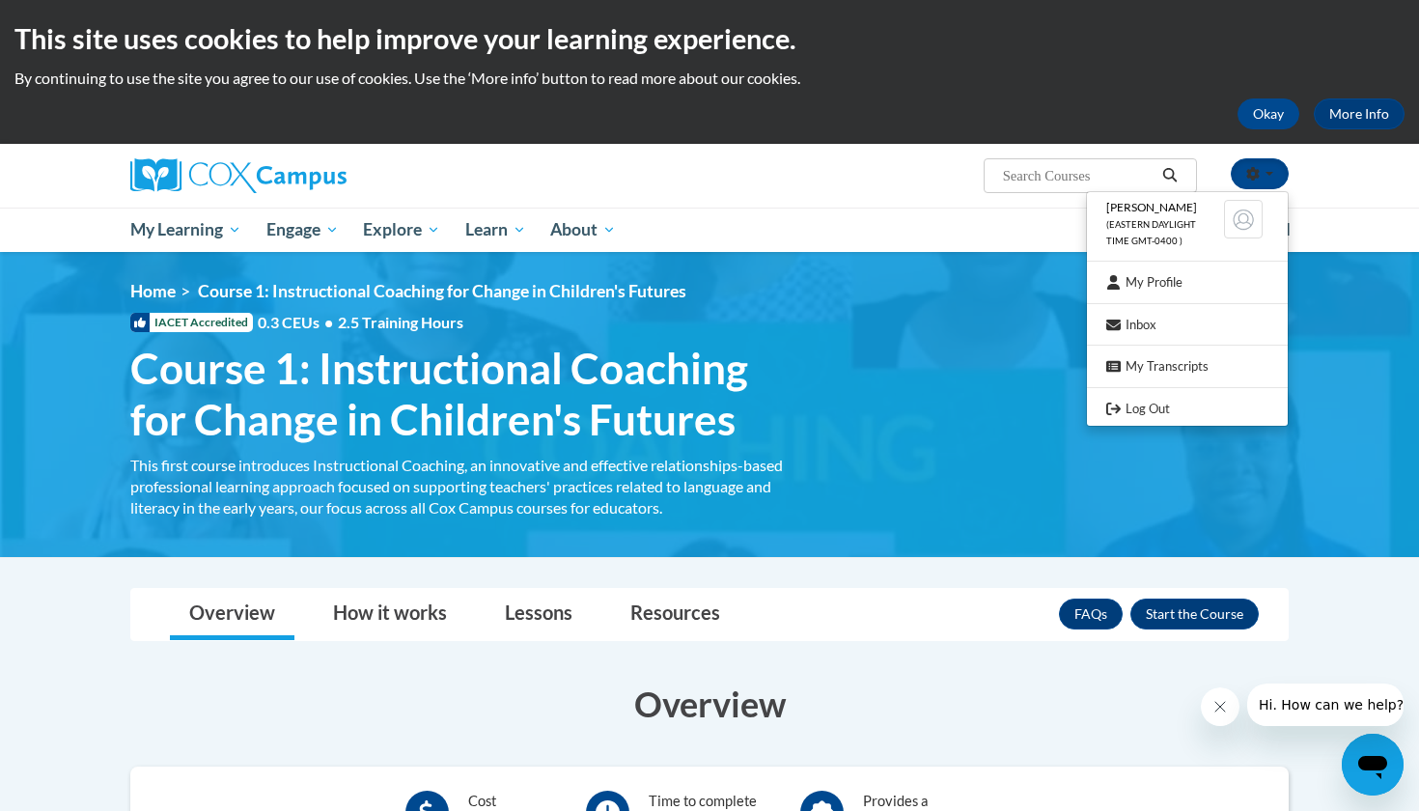
click at [842, 227] on ul "My Learning My Learning My Course Progress Certificates My Action Plans Group D…" at bounding box center [657, 230] width 1079 height 44
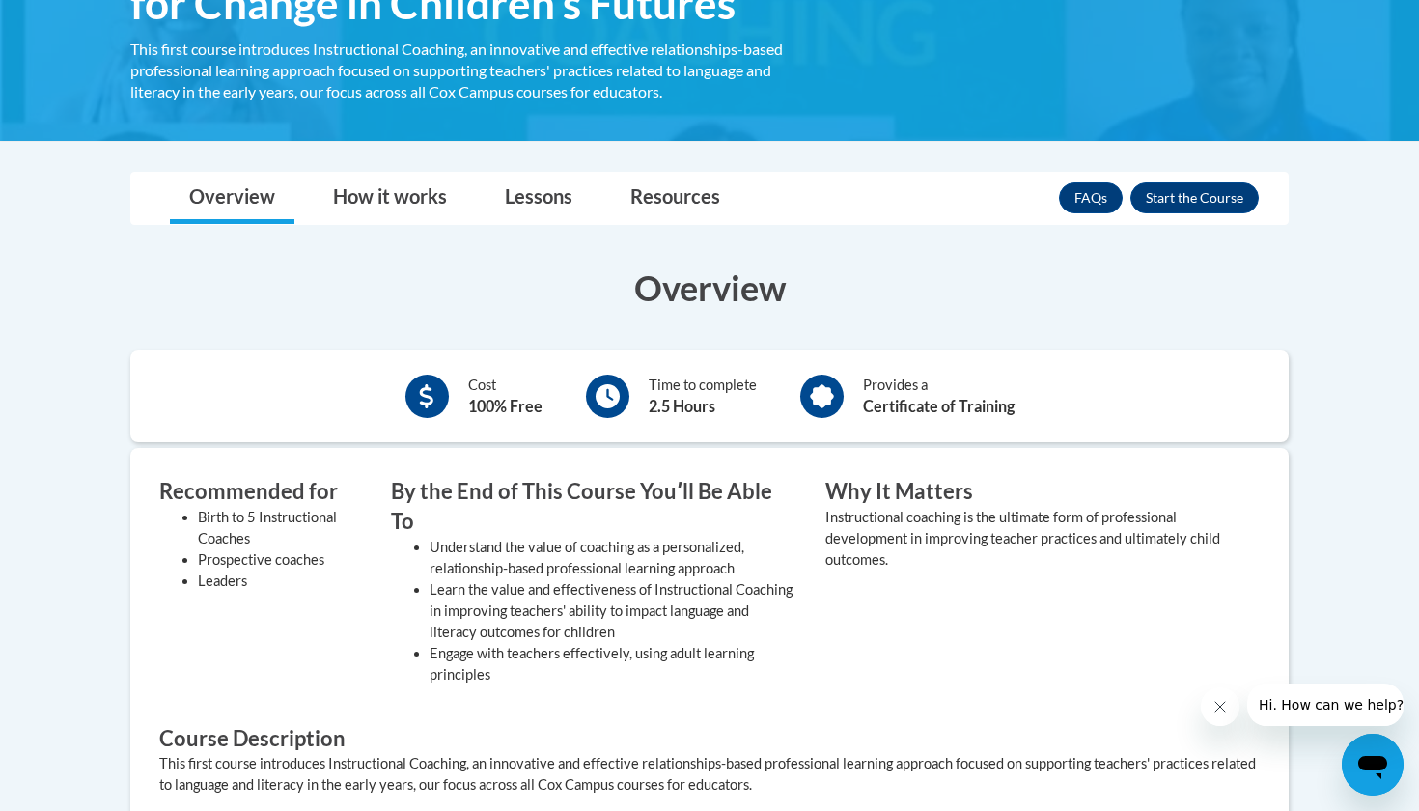
scroll to position [426, 0]
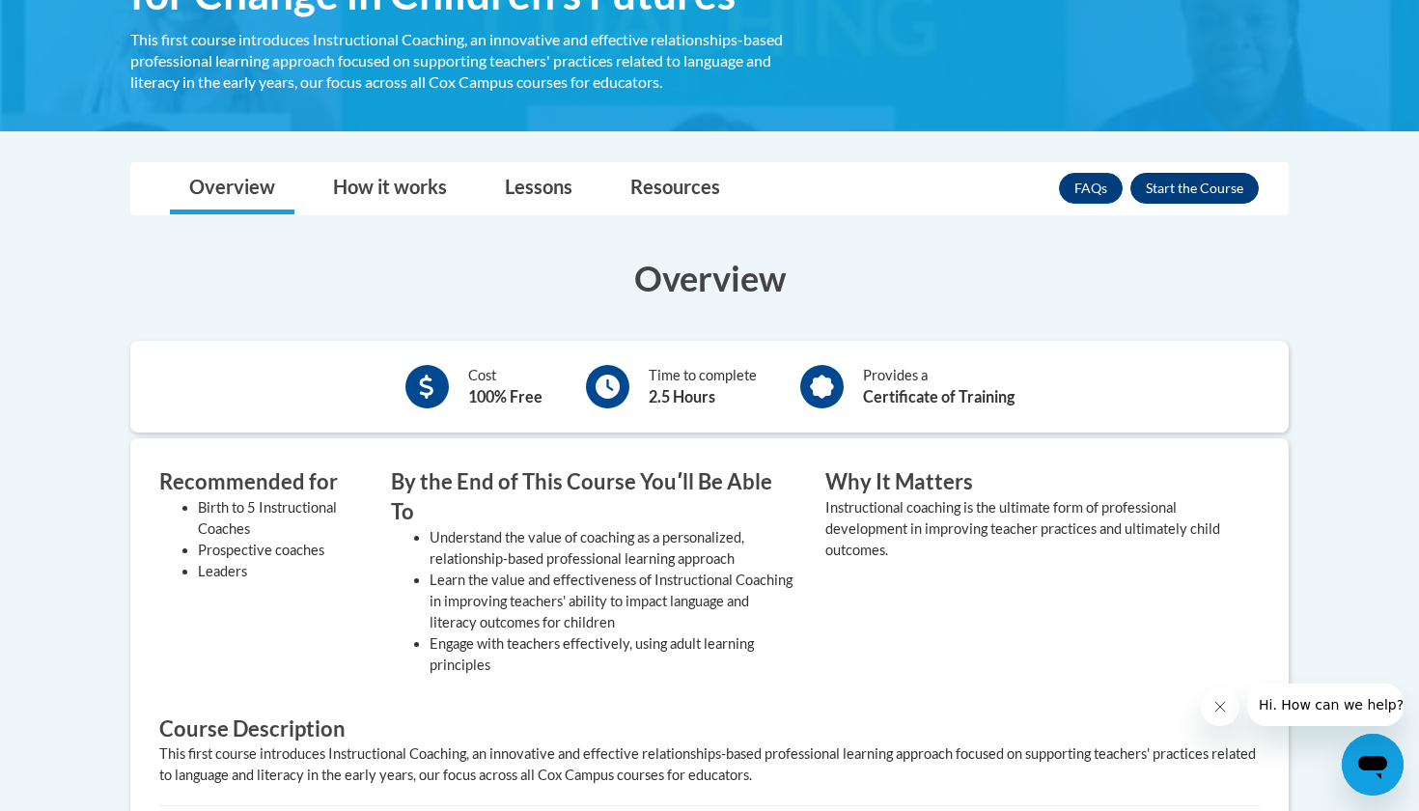
click at [1227, 189] on button "Enroll" at bounding box center [1194, 188] width 128 height 31
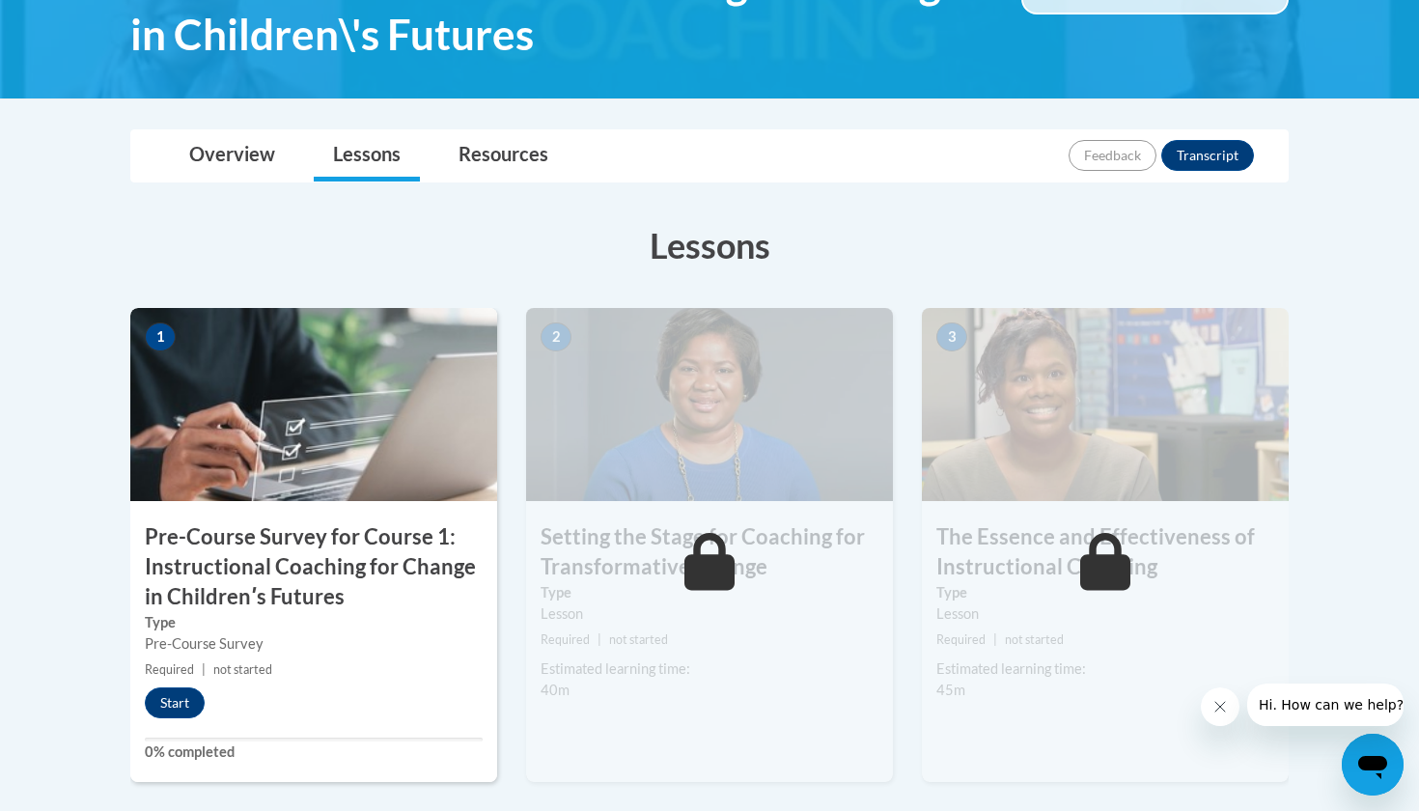
scroll to position [386, 0]
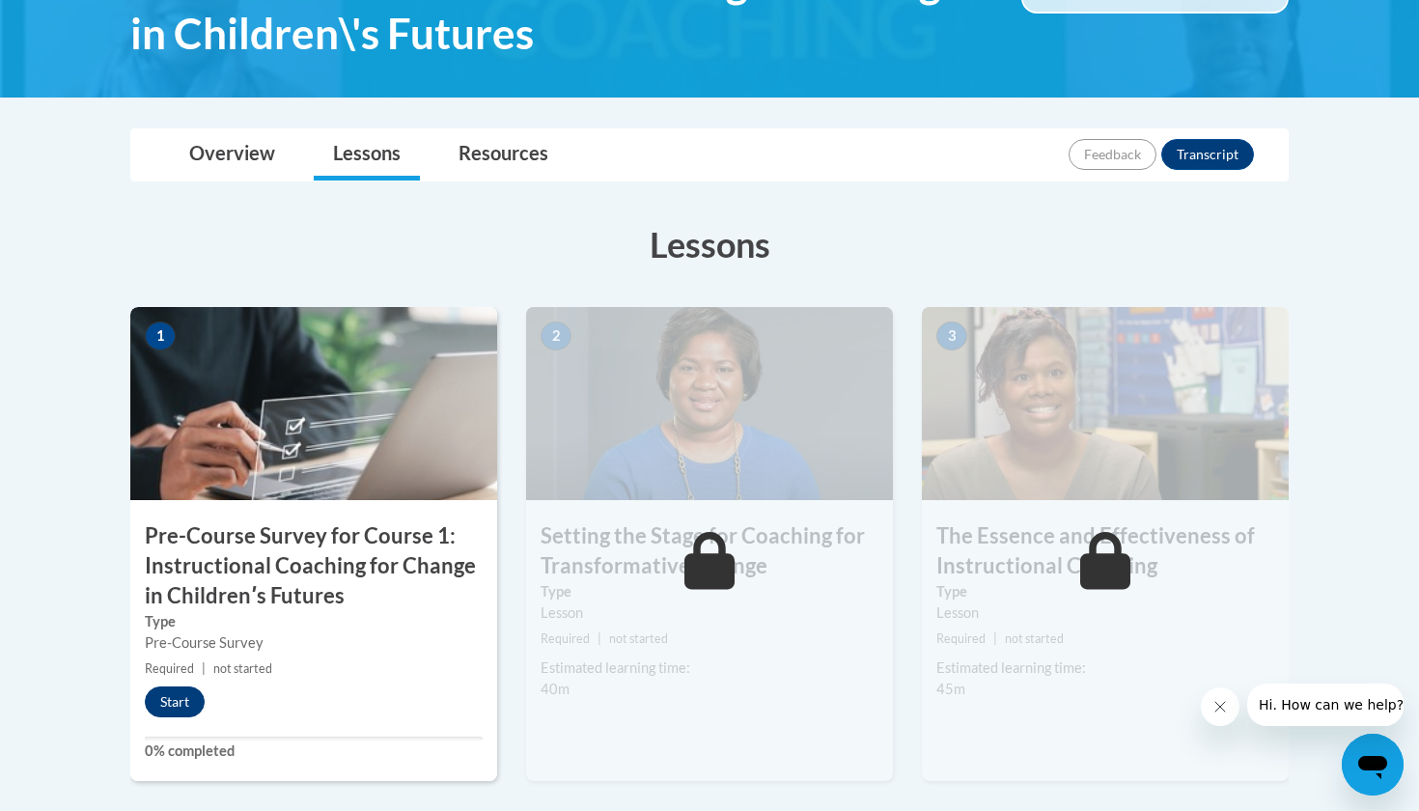
click at [190, 686] on button "Start" at bounding box center [175, 701] width 60 height 31
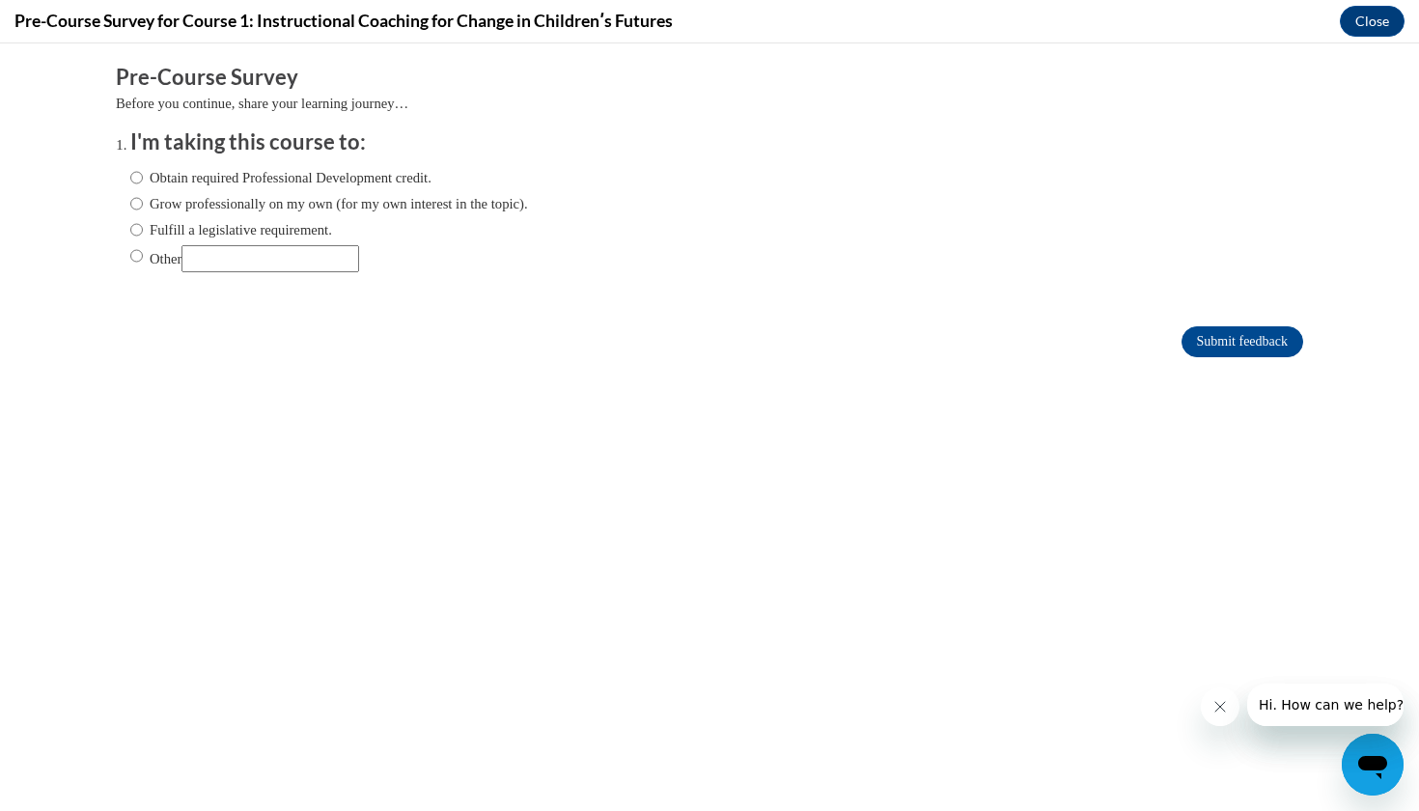
scroll to position [0, 0]
click at [136, 252] on input "Other" at bounding box center [136, 255] width 13 height 21
radio input "true"
click at [217, 260] on input "Other" at bounding box center [270, 258] width 178 height 27
click at [138, 180] on input "Obtain required Professional Development credit." at bounding box center [136, 177] width 13 height 21
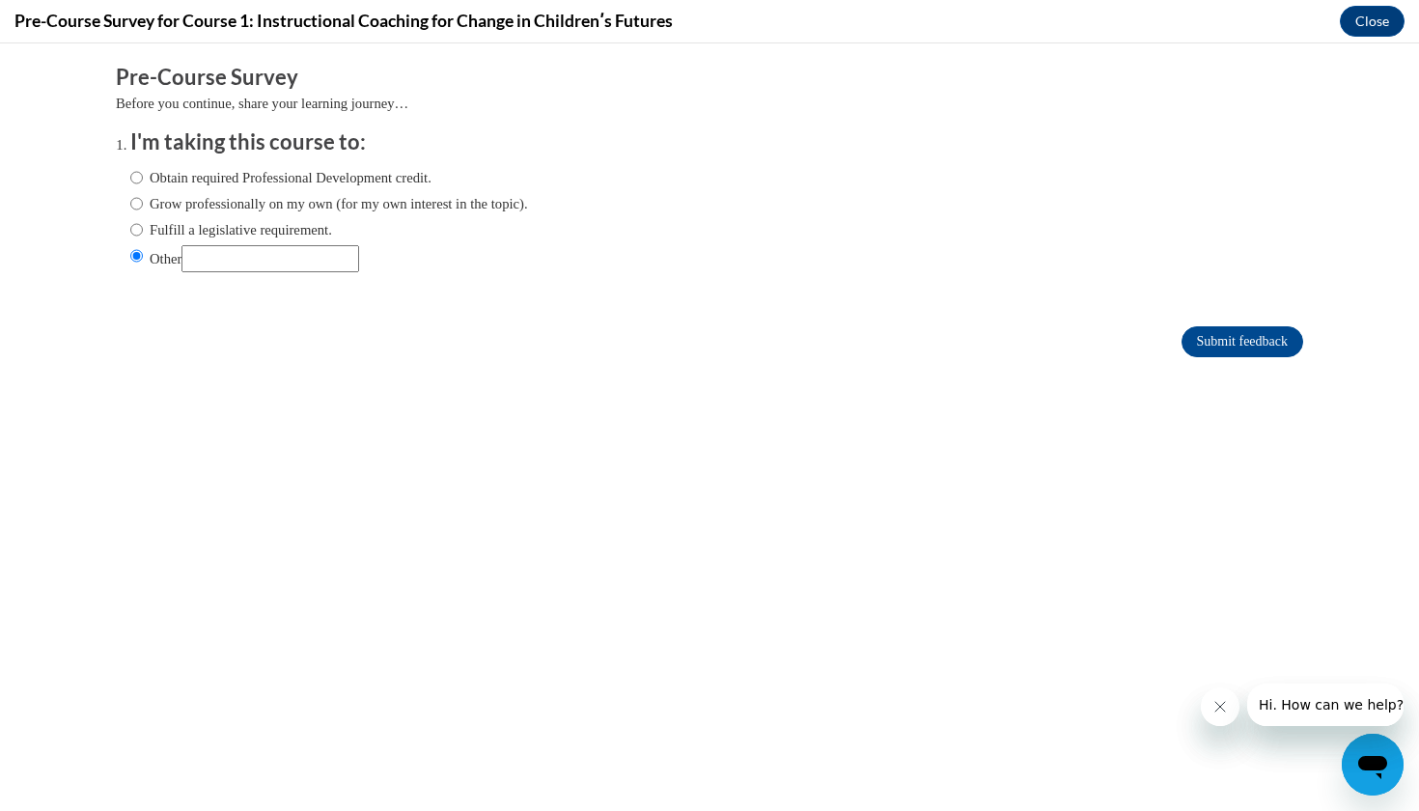
radio input "true"
click at [1210, 343] on input "Submit feedback" at bounding box center [1243, 341] width 122 height 31
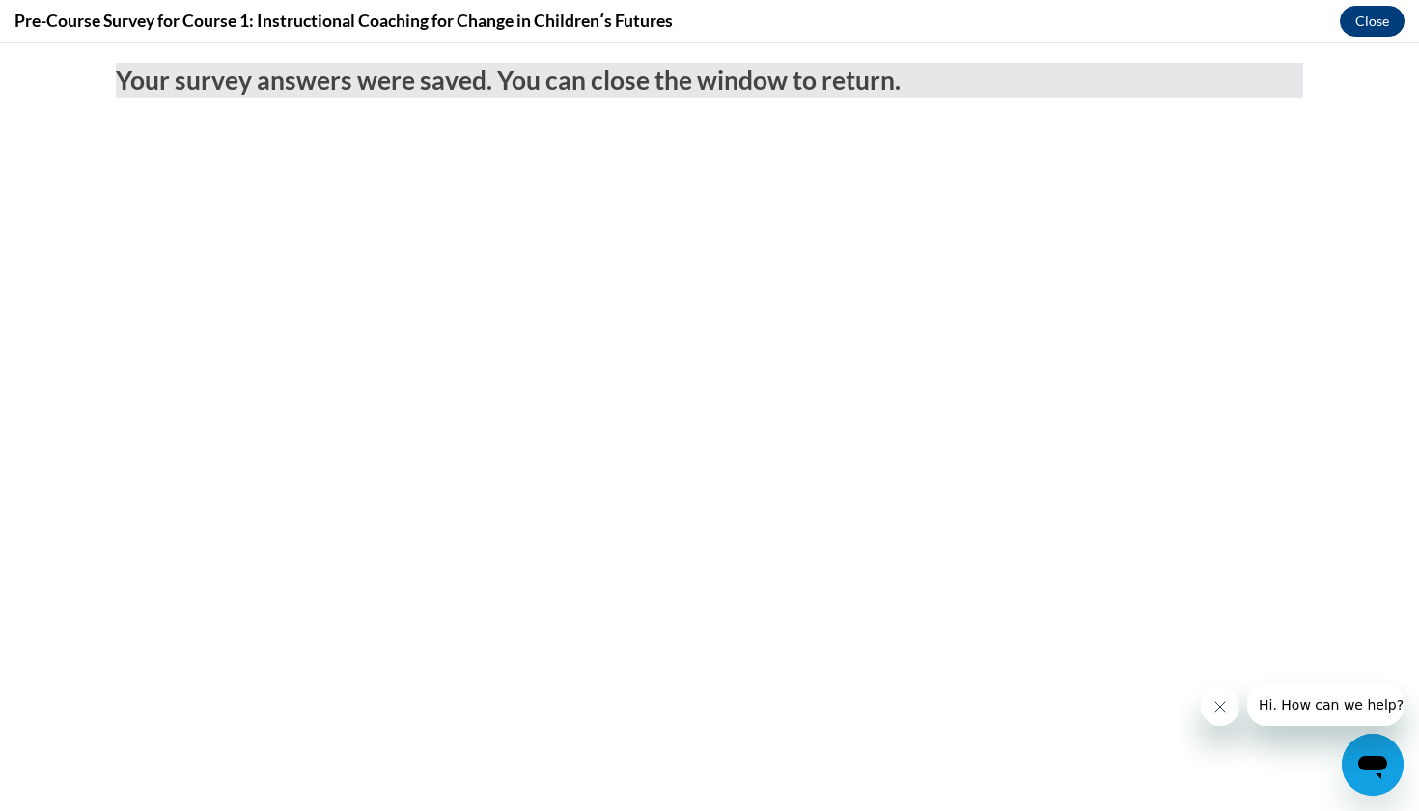
click at [1371, 19] on button "Close" at bounding box center [1372, 21] width 65 height 31
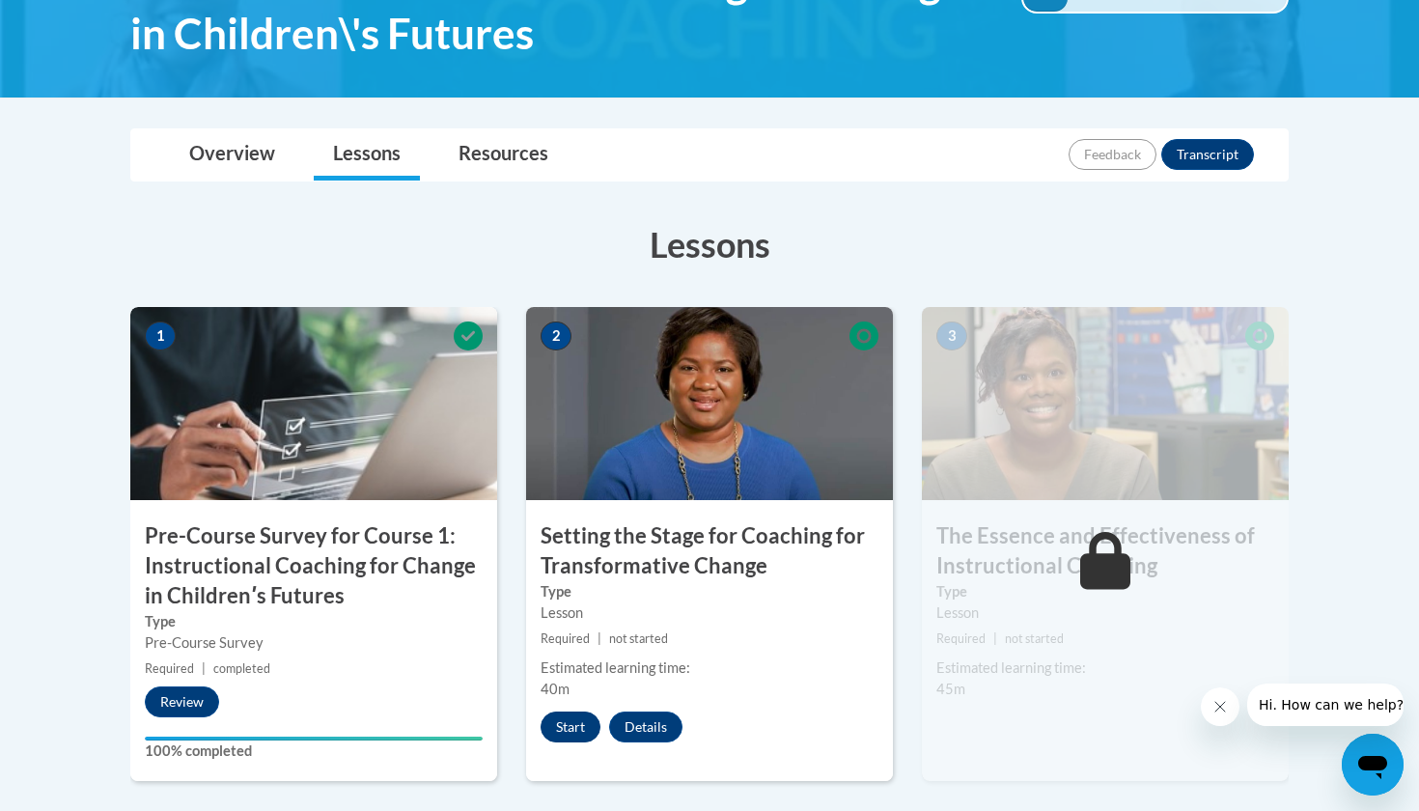
click at [590, 720] on button "Start" at bounding box center [571, 726] width 60 height 31
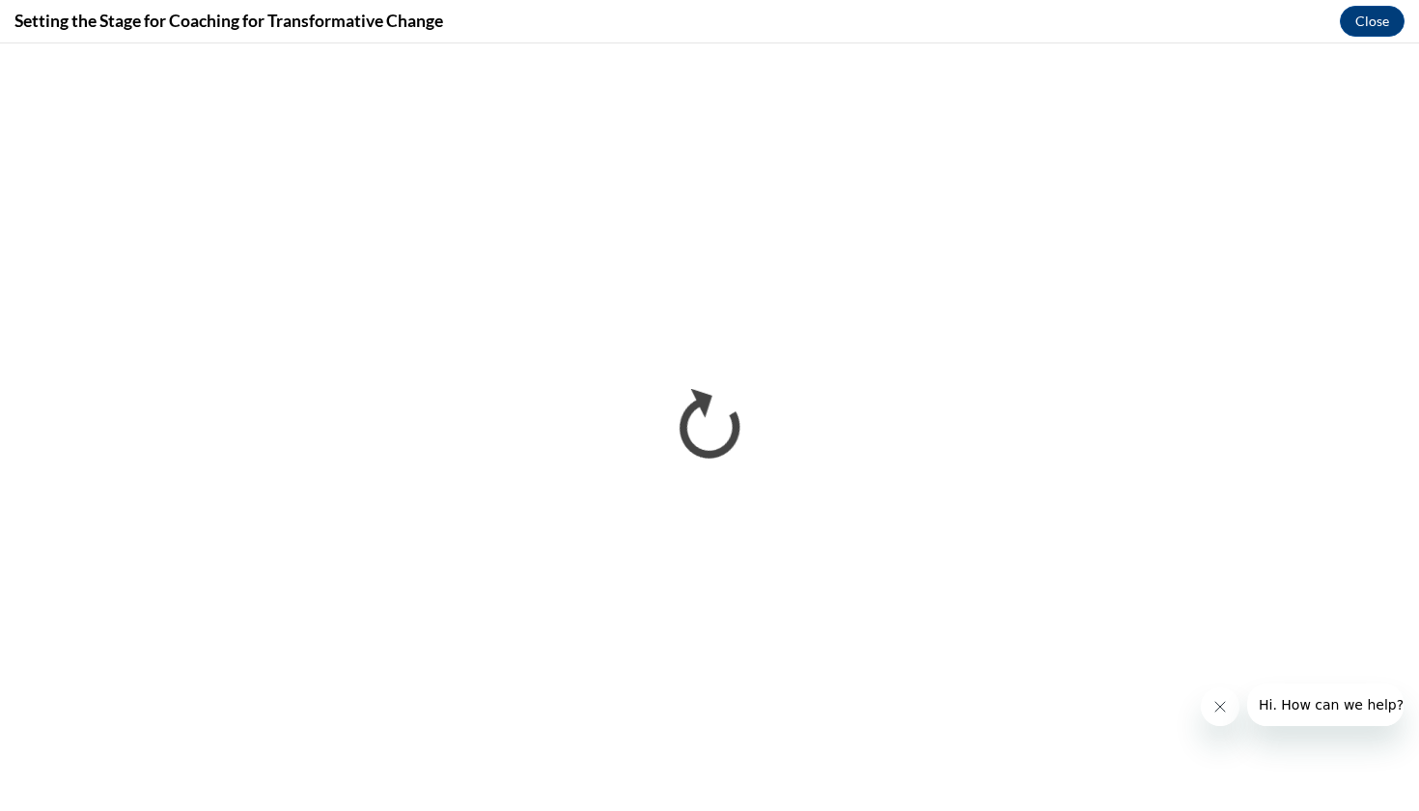
click at [1223, 705] on icon "Close message from company" at bounding box center [1219, 706] width 15 height 15
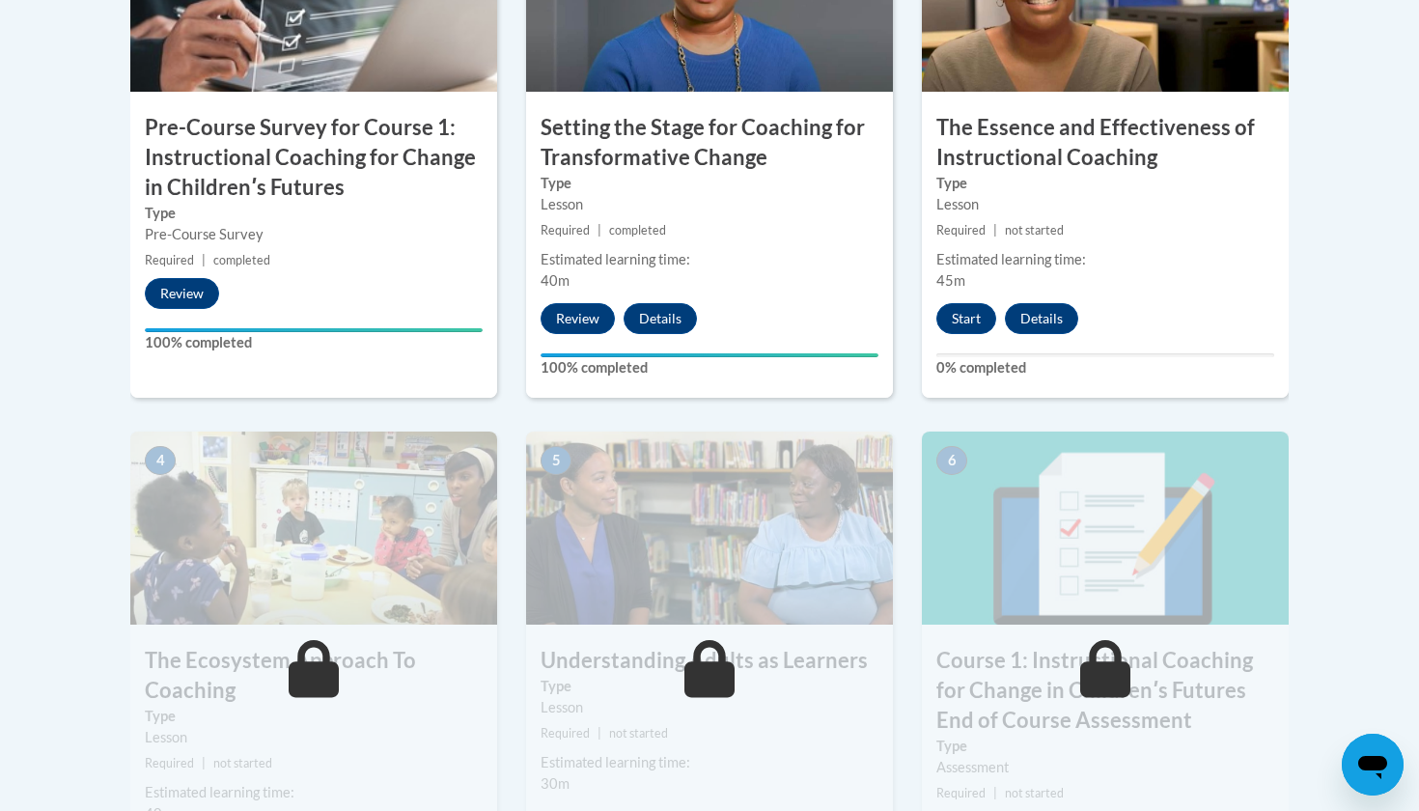
scroll to position [770, 0]
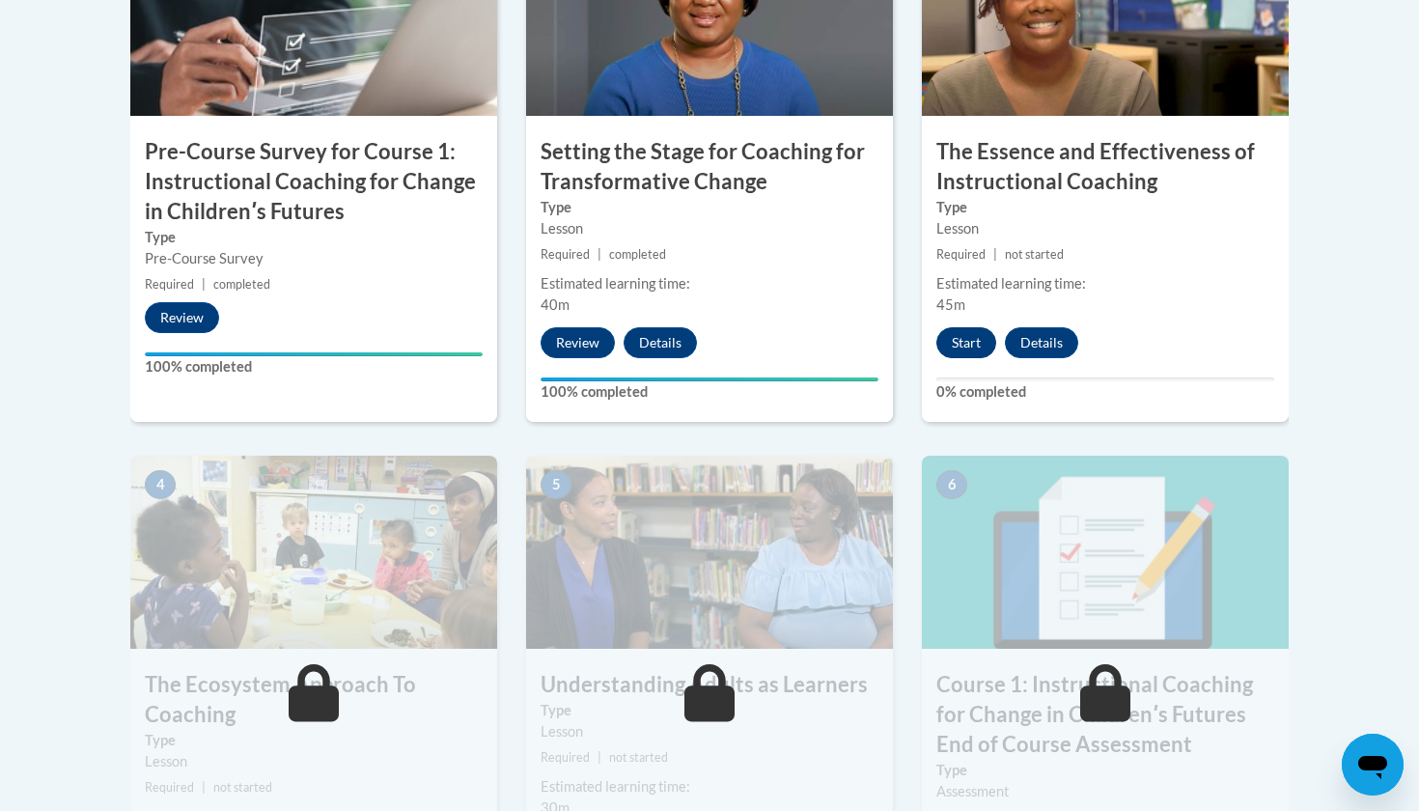
click at [979, 339] on button "Start" at bounding box center [966, 342] width 60 height 31
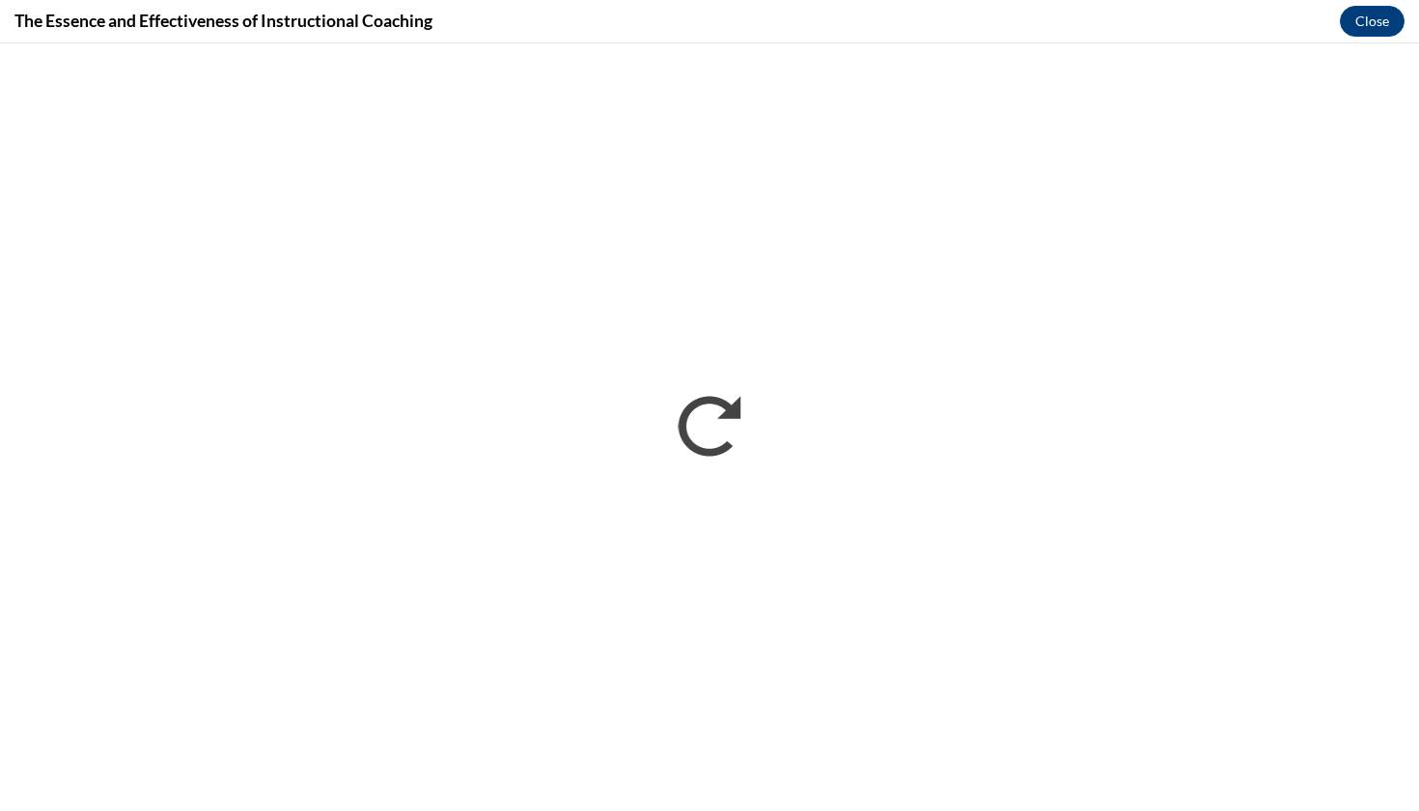
scroll to position [0, 0]
